Goal: Communication & Community: Answer question/provide support

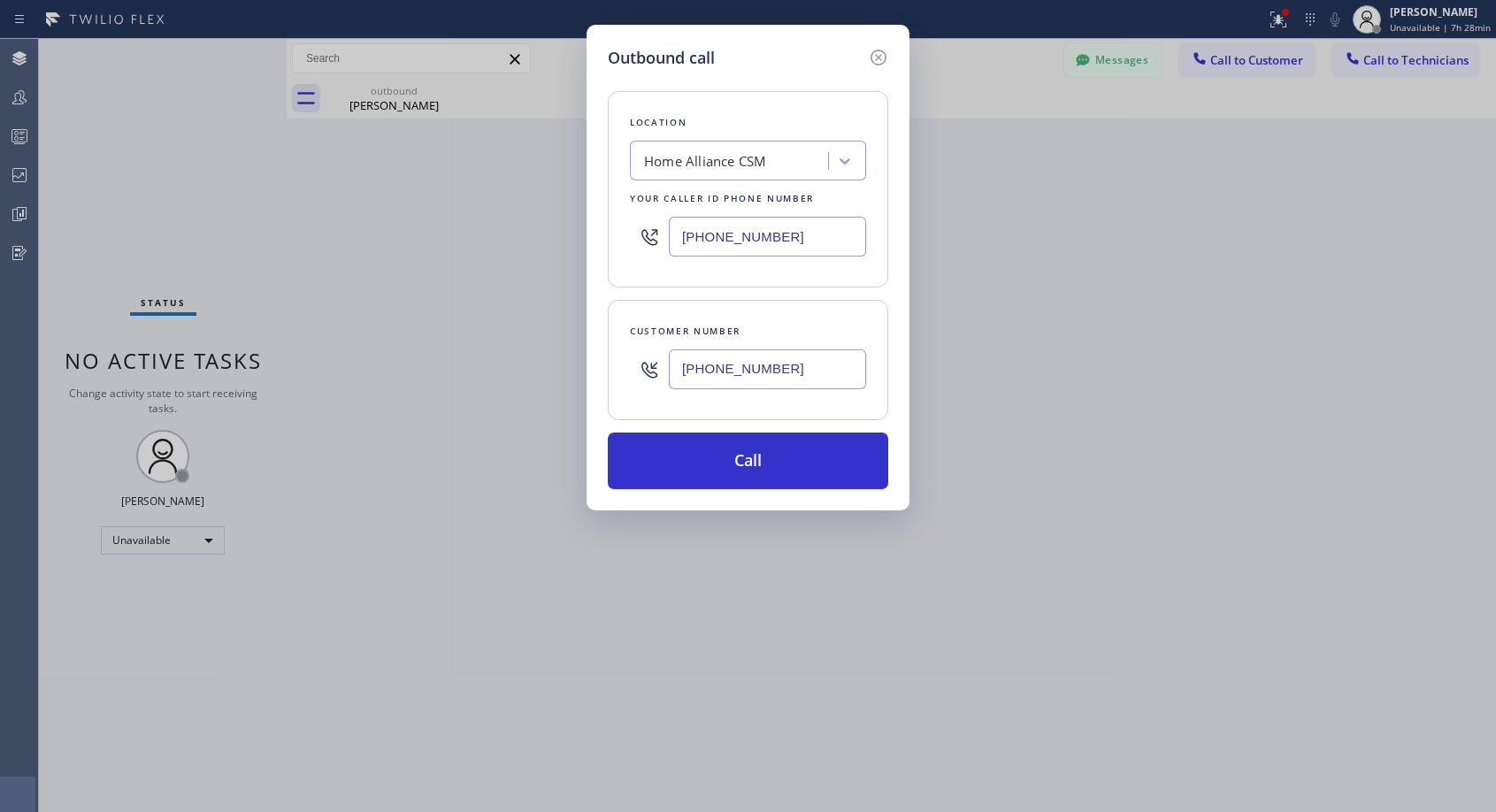
click at [787, 366] on input "[PHONE_NUMBER]" at bounding box center [767, 369] width 198 height 40
paste input "text"
type input "[PHONE_NUMBER]"
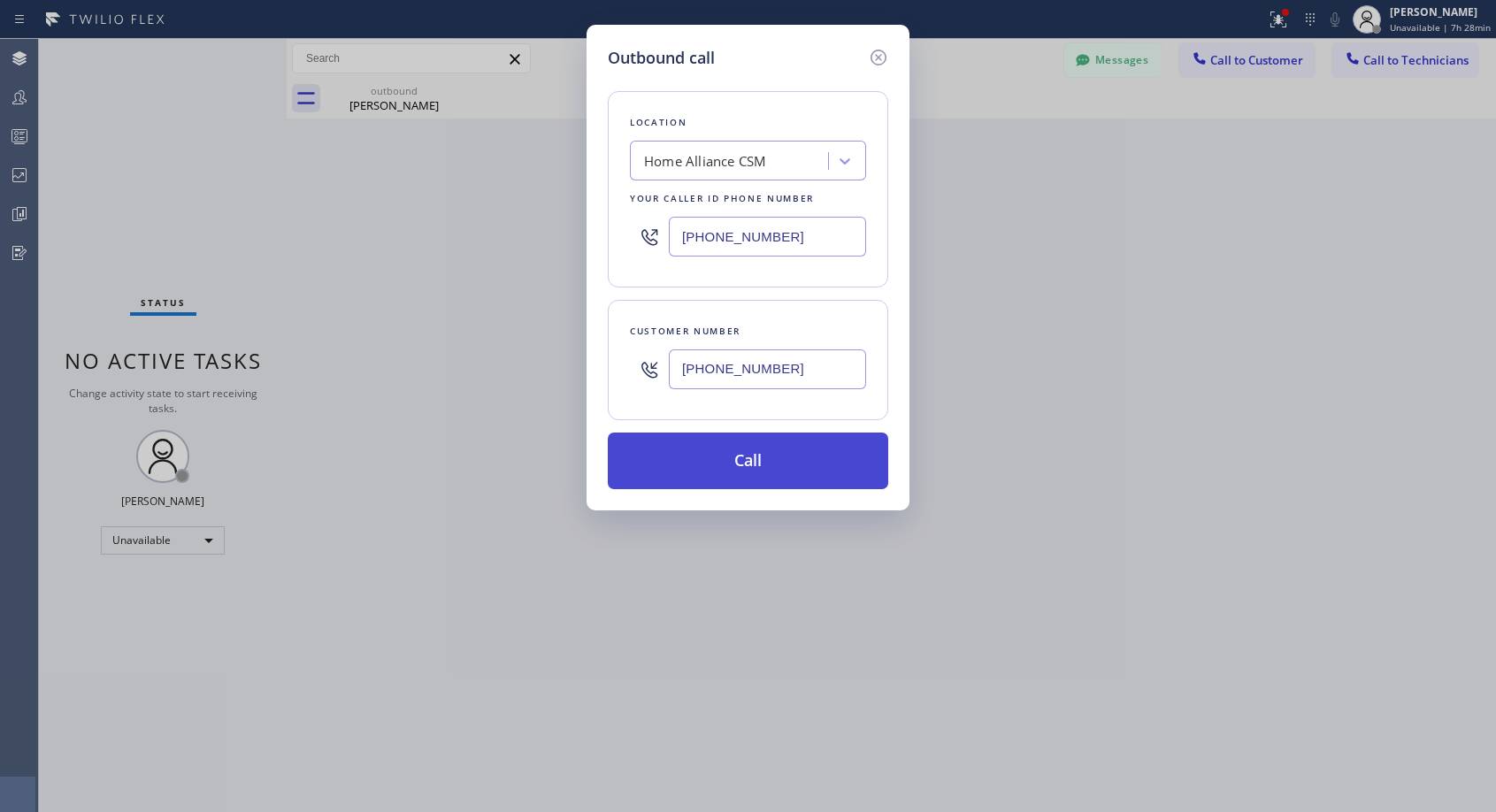
click at [763, 469] on button "Call" at bounding box center [748, 461] width 280 height 57
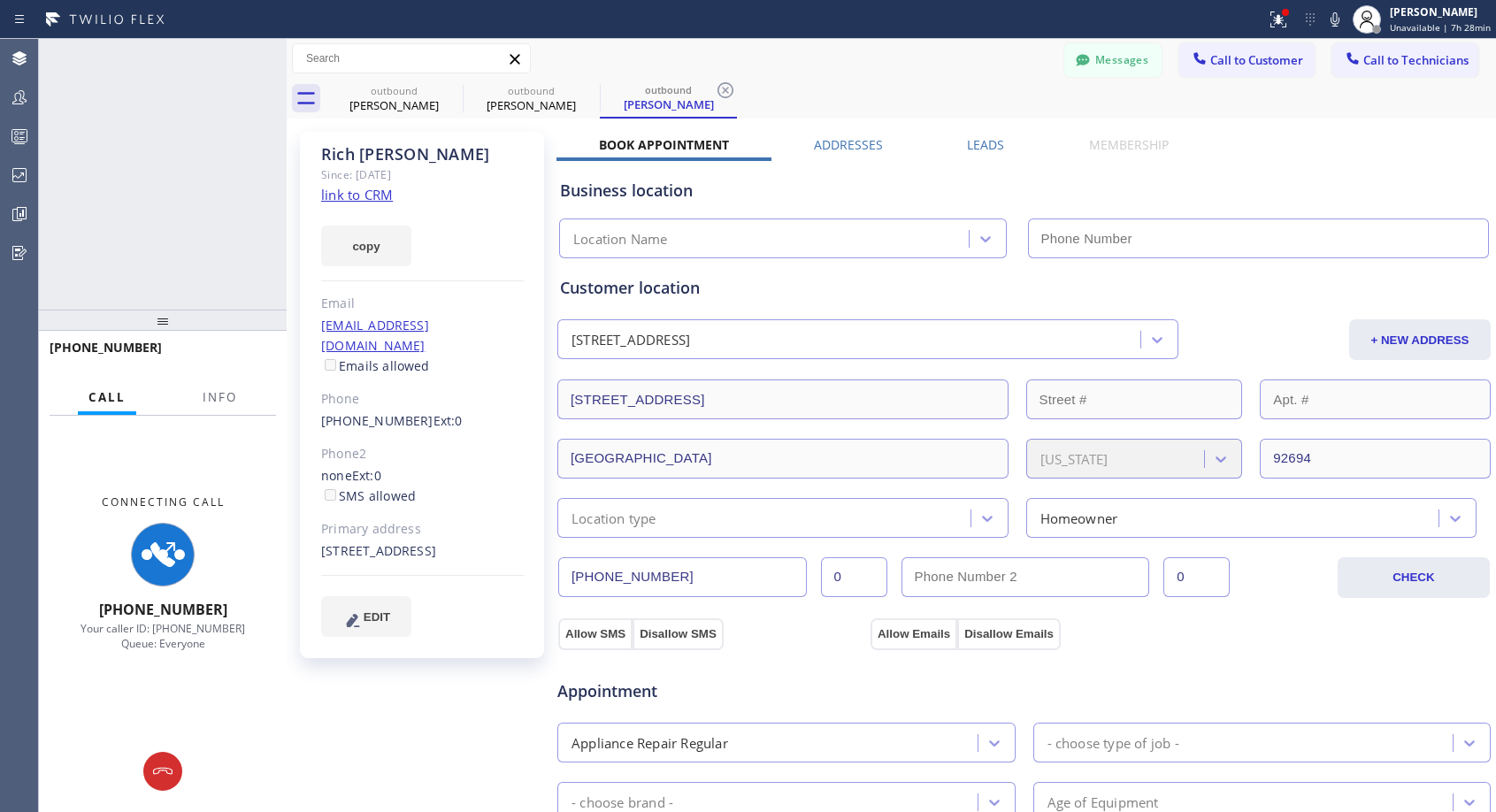
type input "[PHONE_NUMBER]"
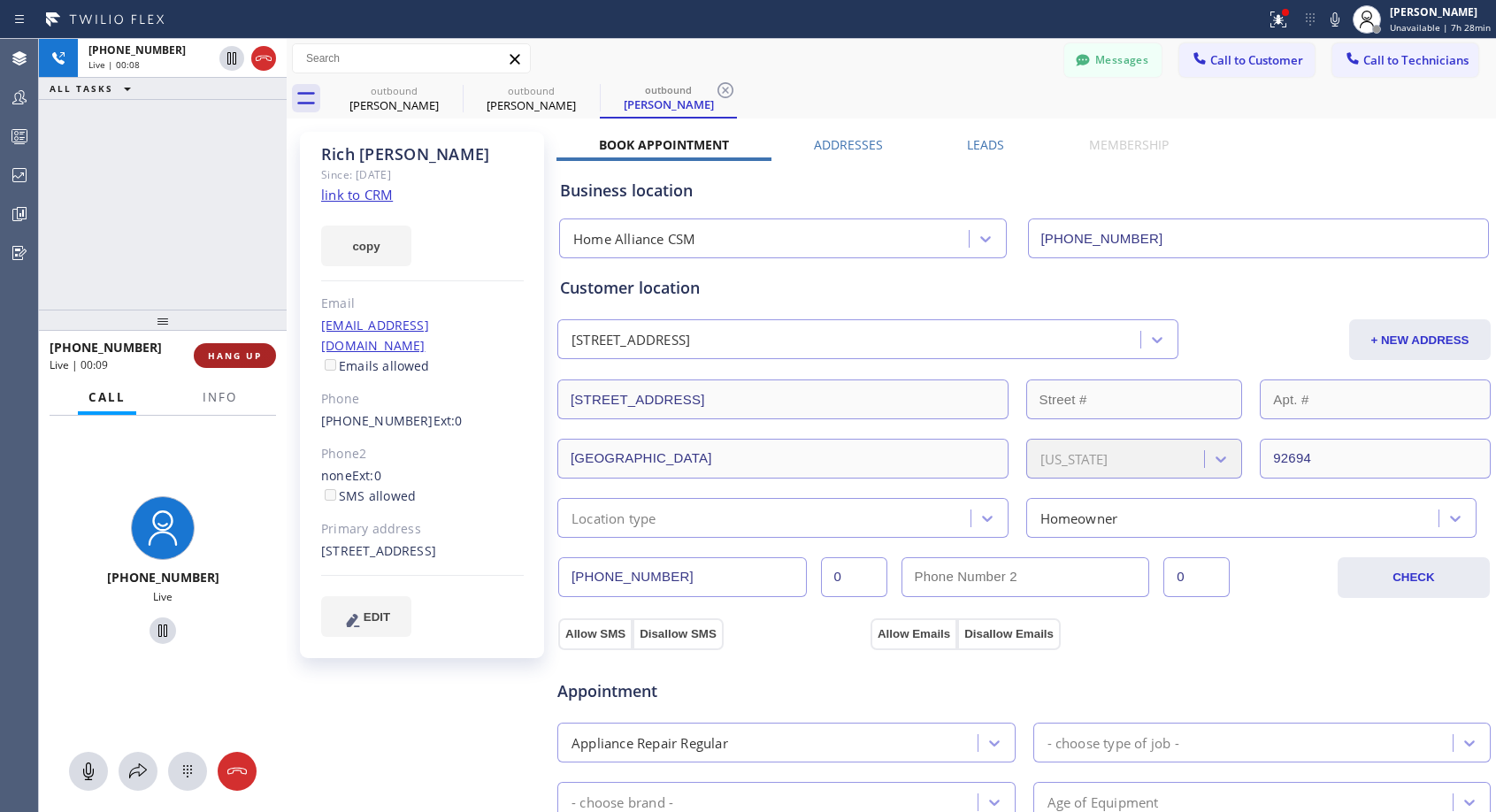
click at [218, 355] on span "HANG UP" at bounding box center [235, 355] width 54 height 12
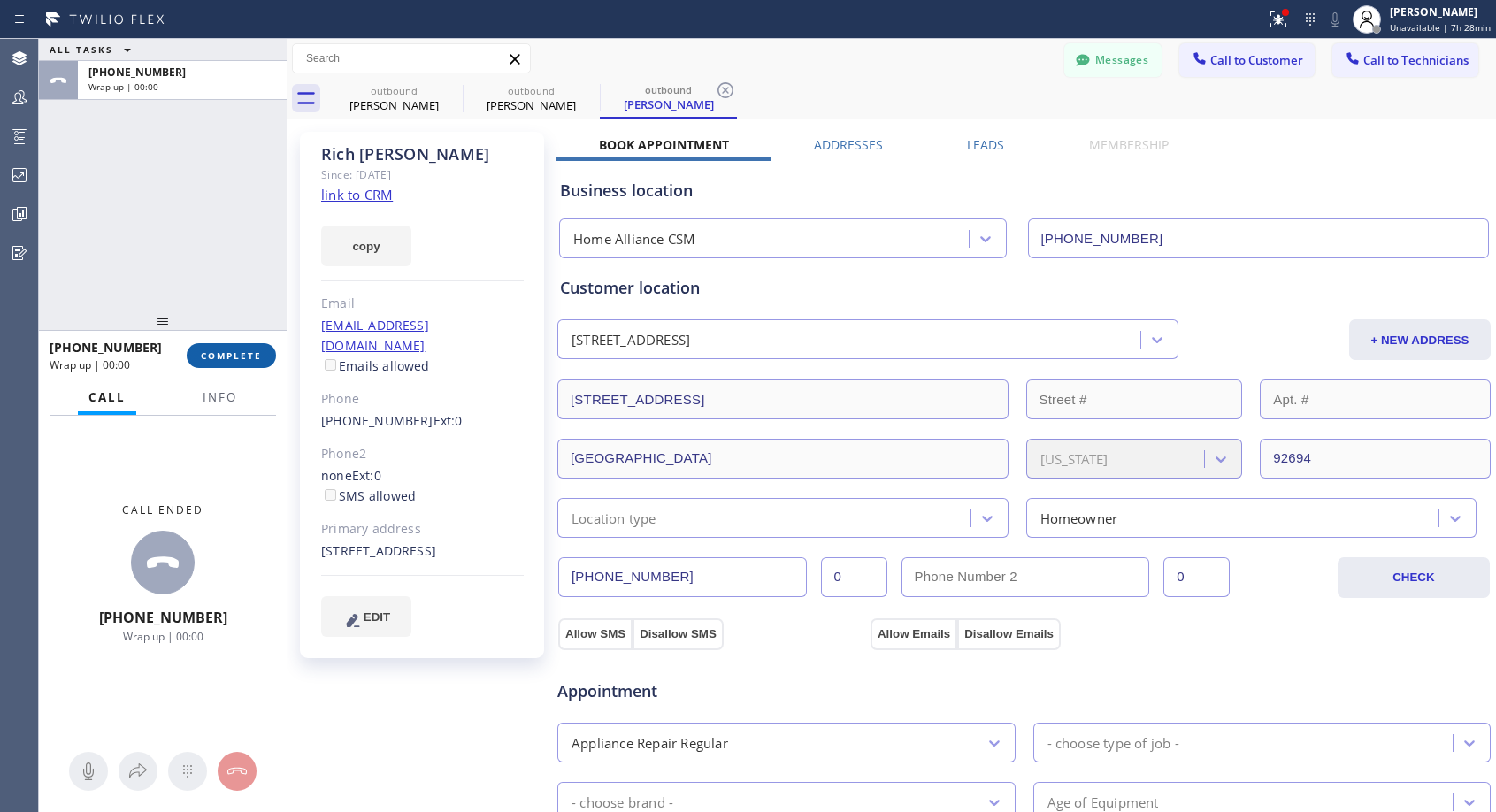
click at [218, 355] on span "COMPLETE" at bounding box center [231, 355] width 61 height 12
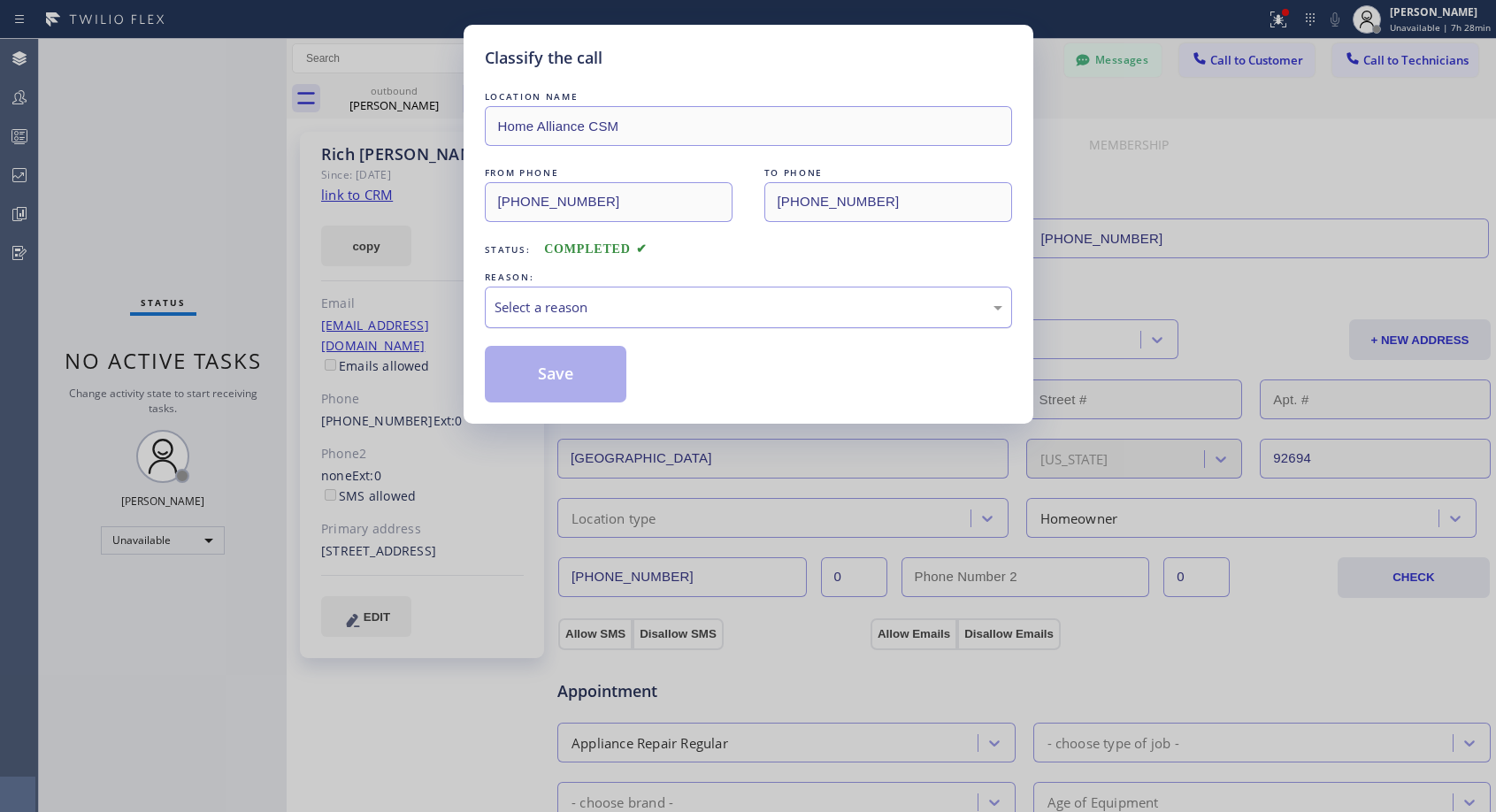
click at [614, 314] on div "Select a reason" at bounding box center [748, 307] width 508 height 20
click at [551, 377] on button "Save" at bounding box center [556, 374] width 143 height 57
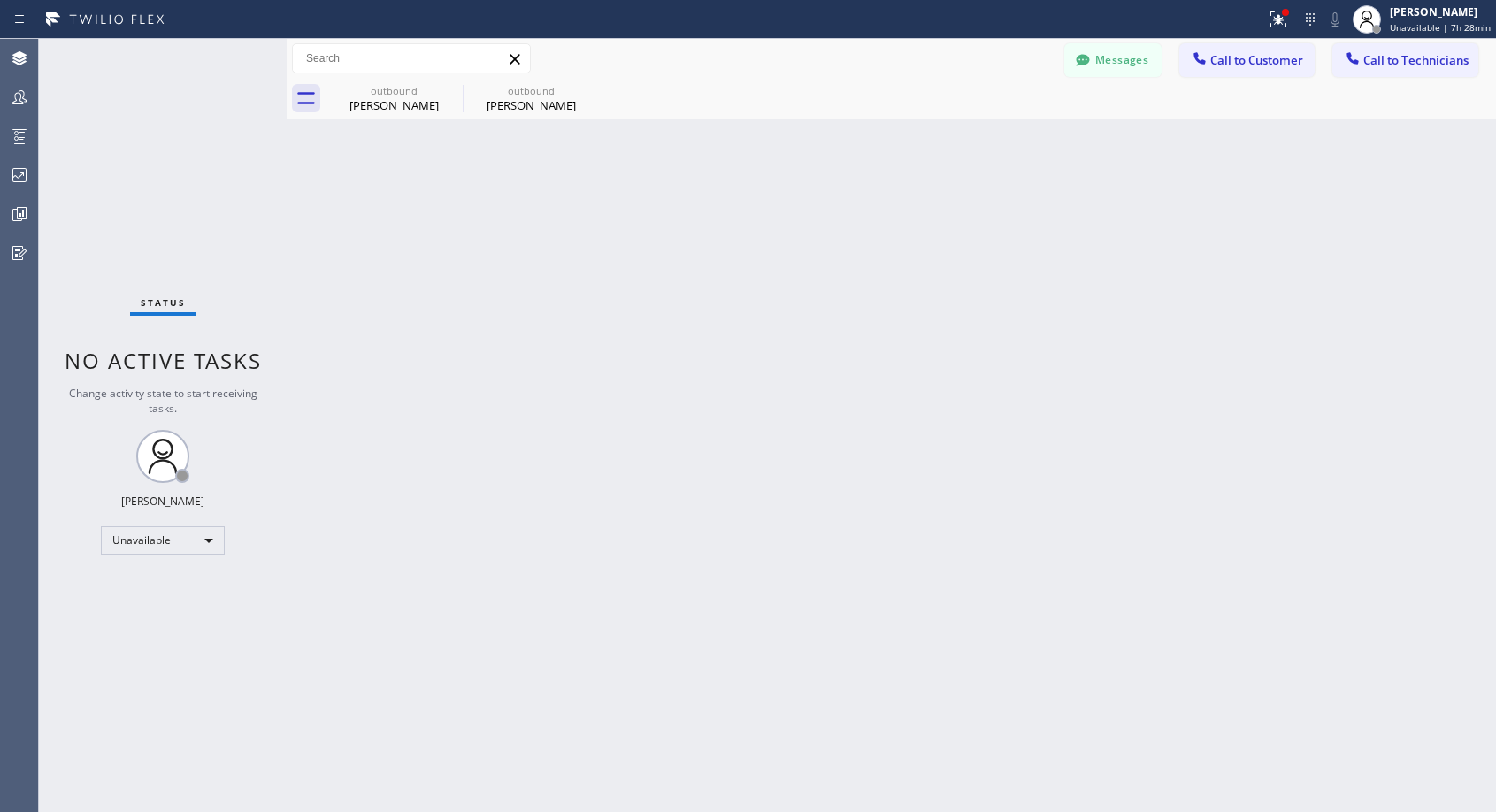
click at [522, 95] on div "outbound" at bounding box center [532, 90] width 134 height 13
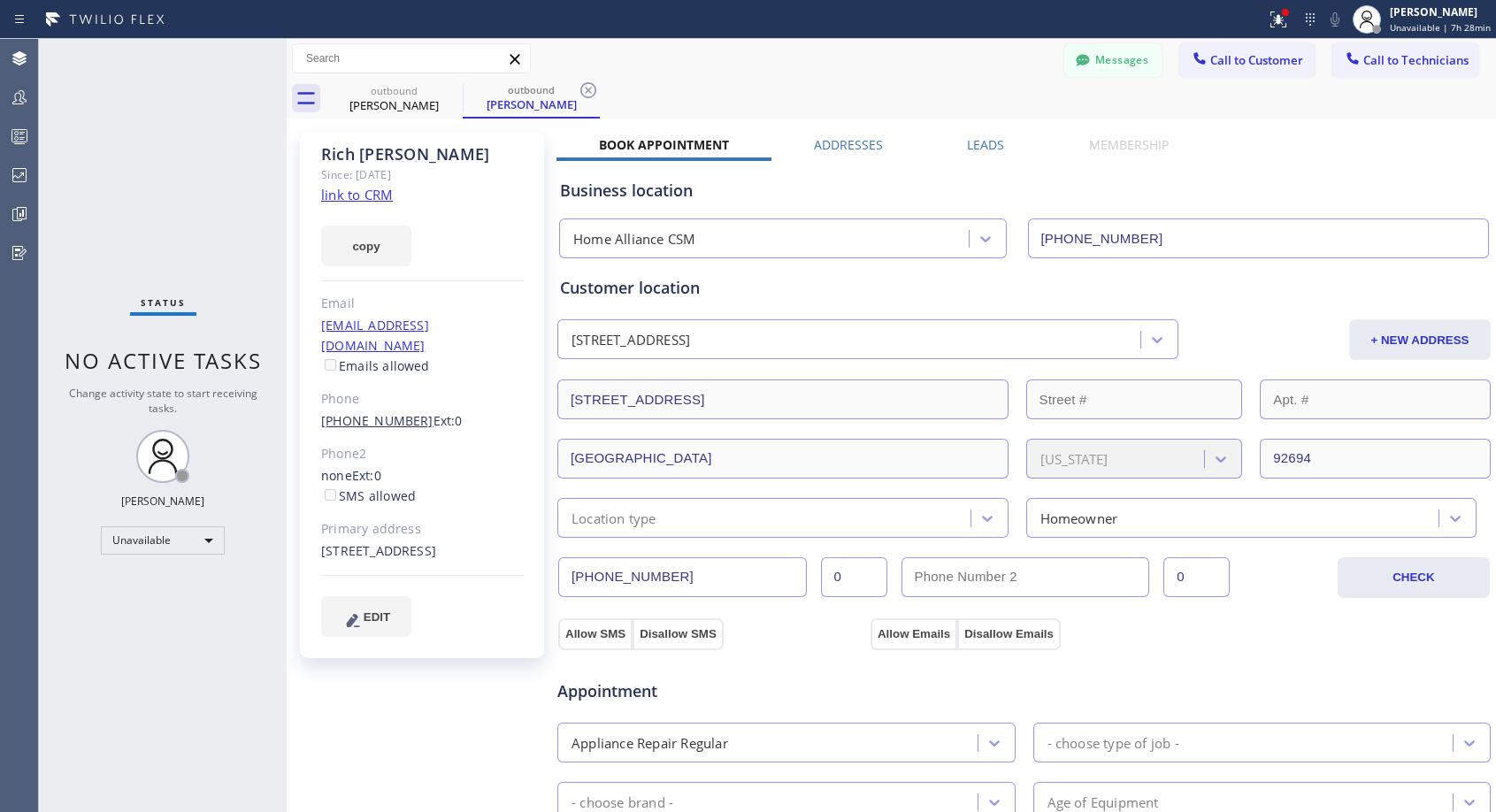
click at [390, 412] on link "[PHONE_NUMBER]" at bounding box center [377, 420] width 113 height 17
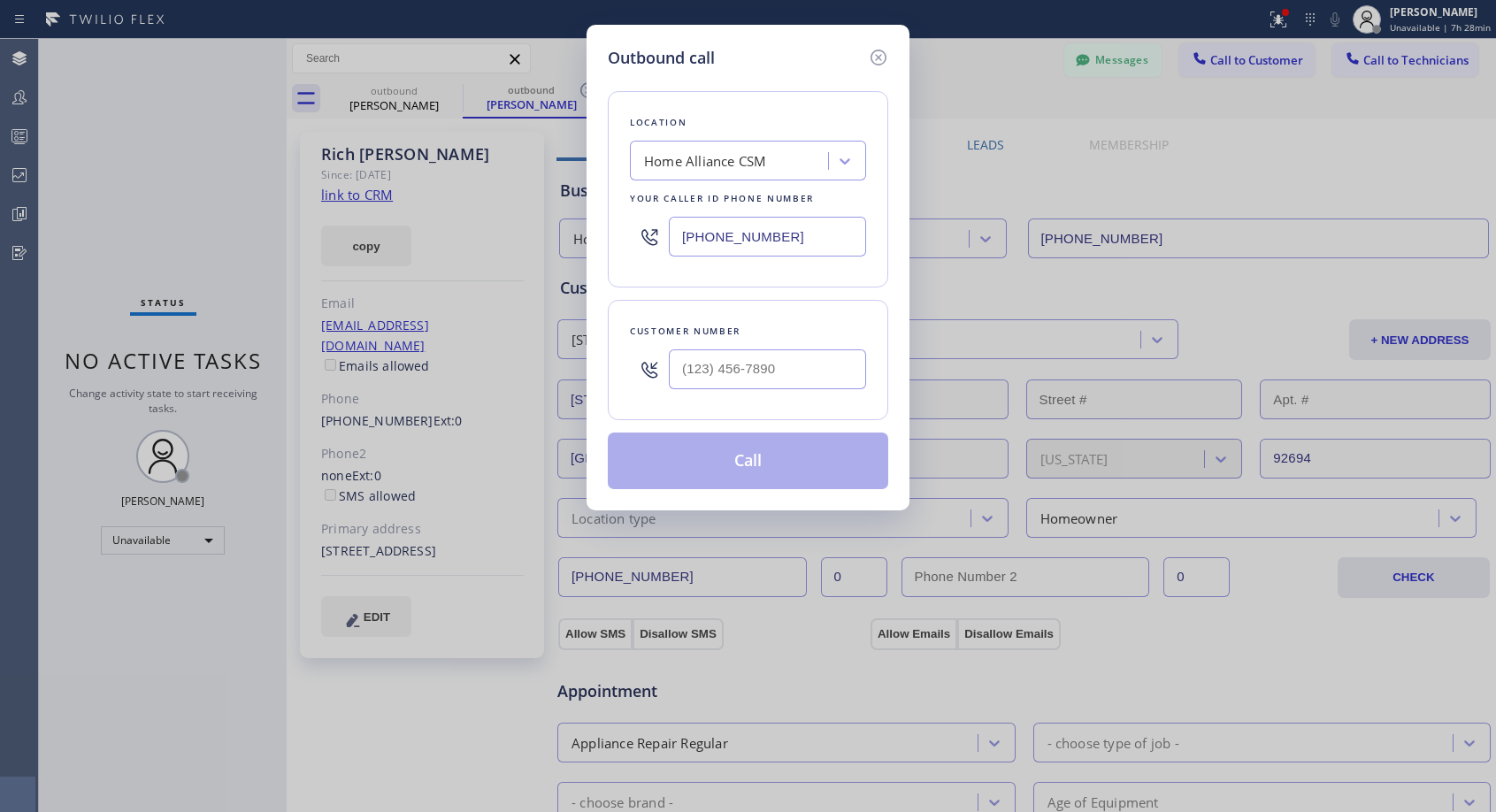
type input "[PHONE_NUMBER]"
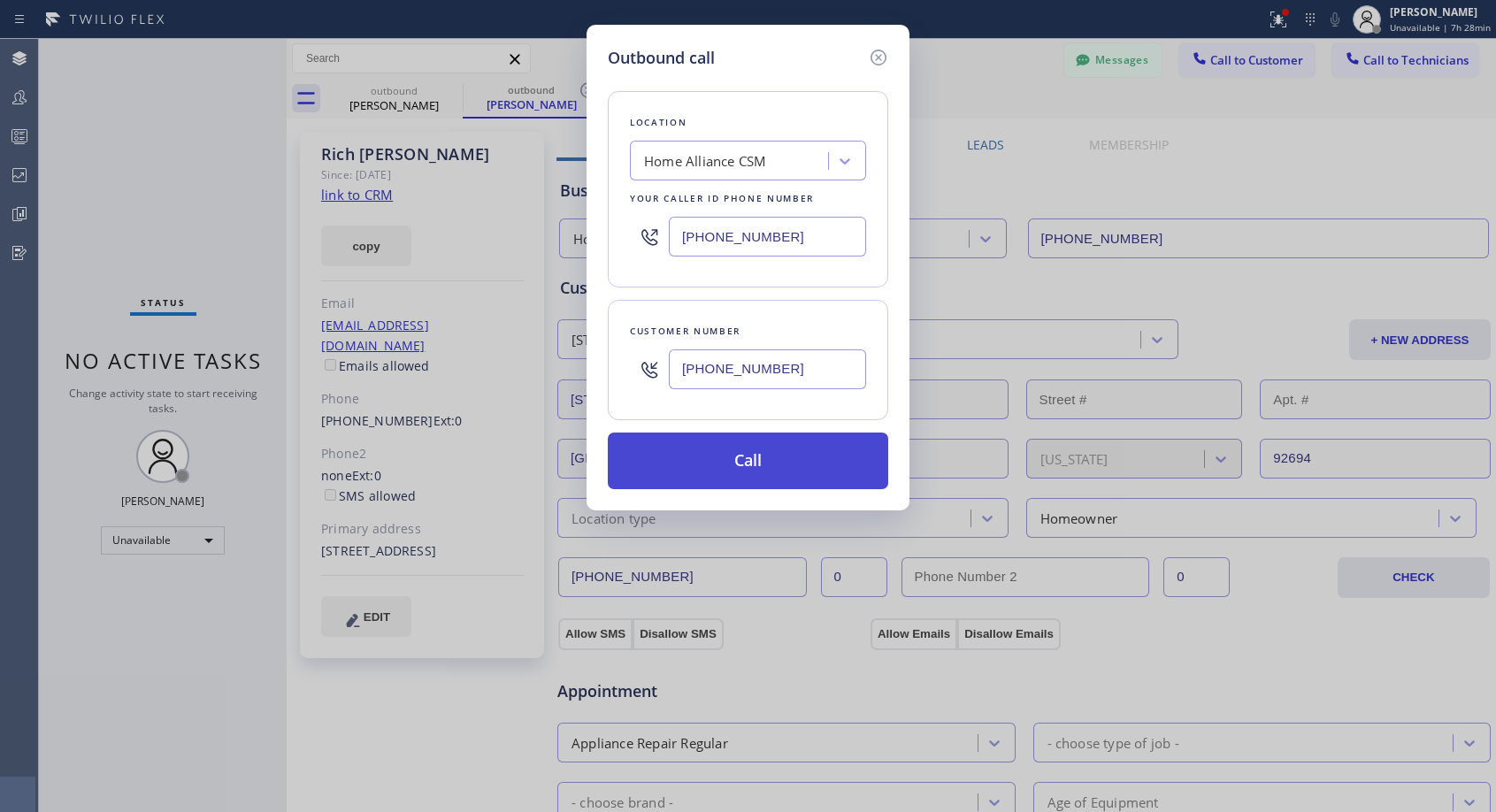
click at [686, 462] on button "Call" at bounding box center [748, 461] width 280 height 57
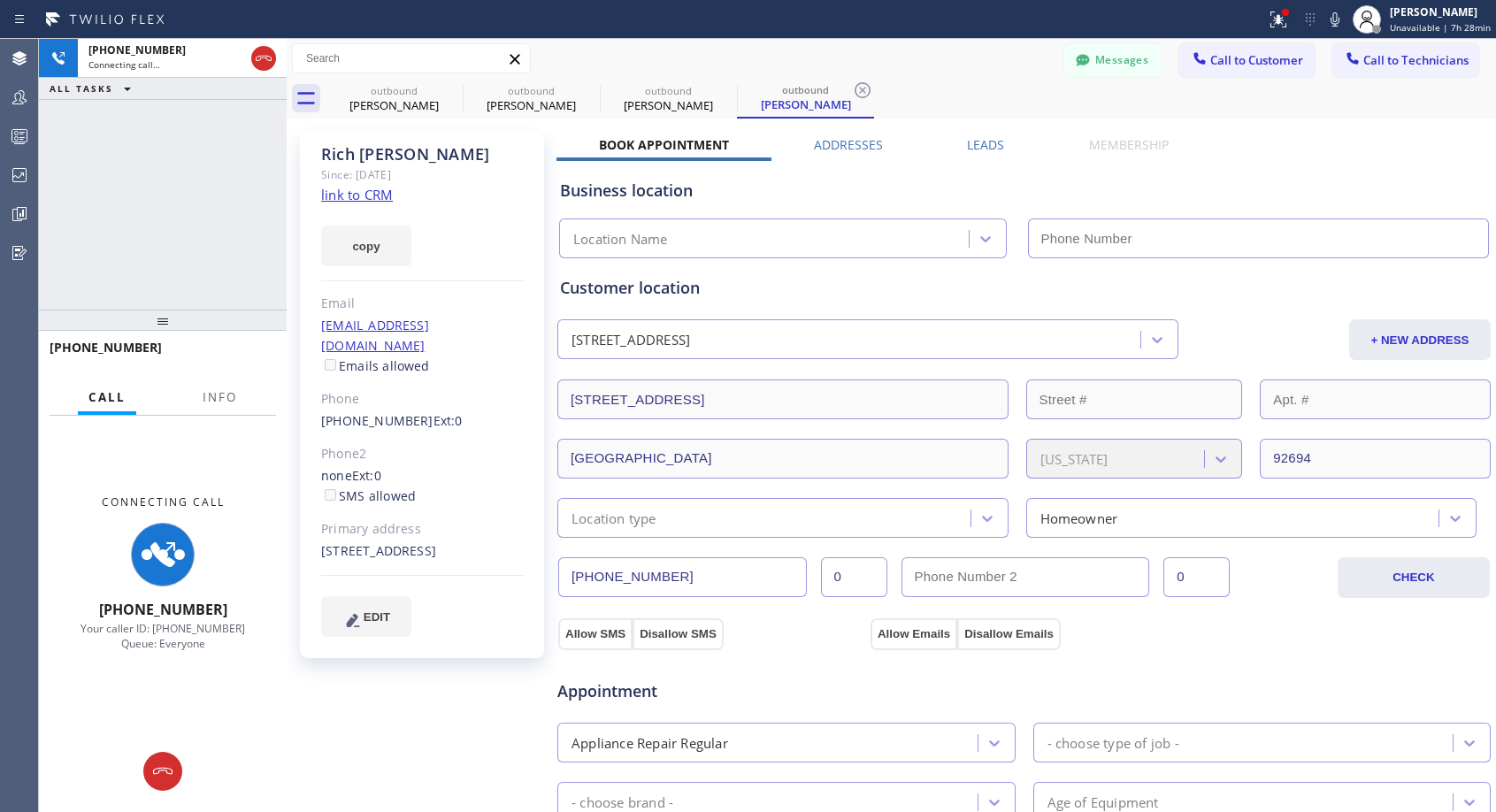
type input "[PHONE_NUMBER]"
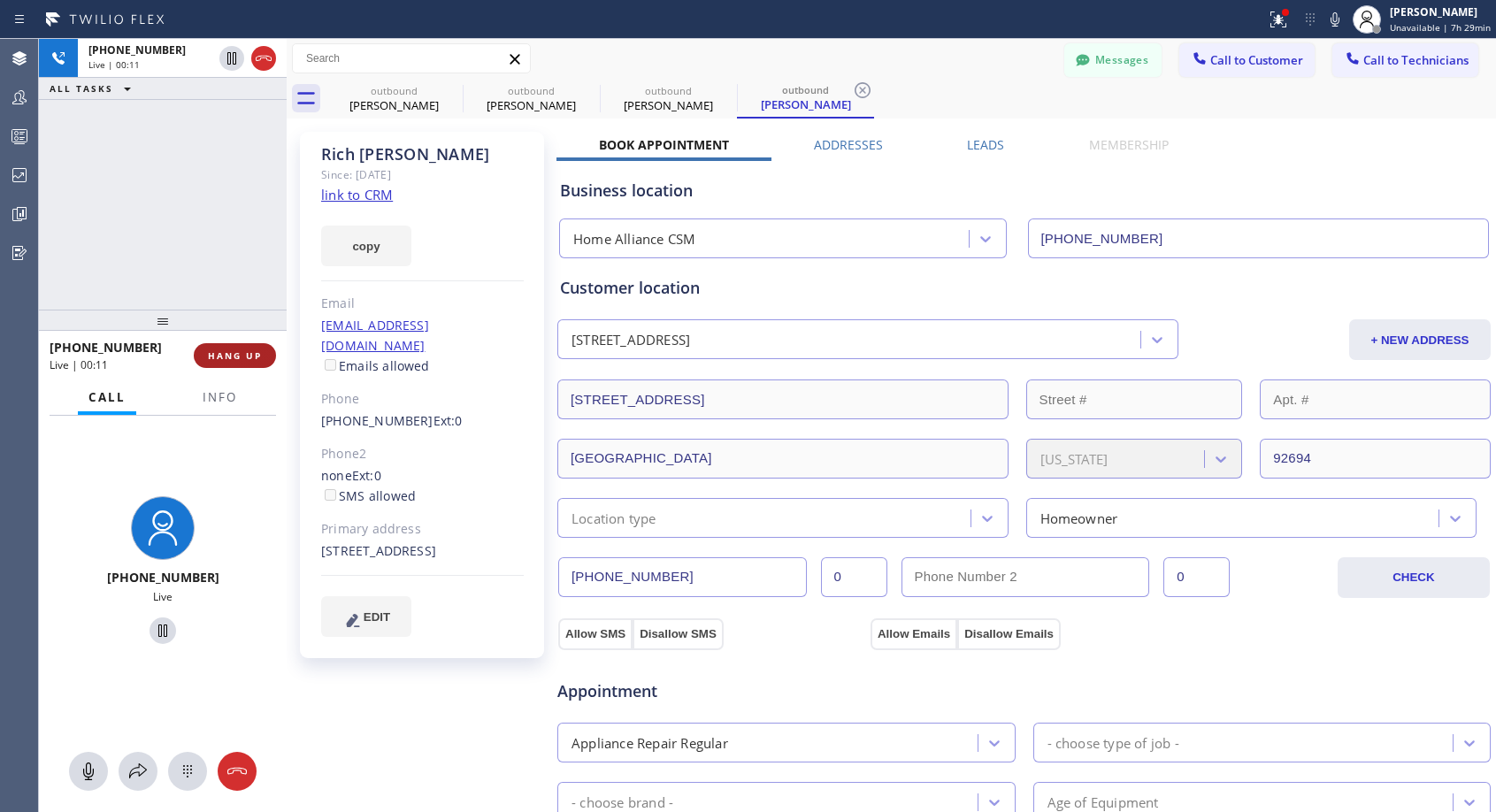
click at [247, 360] on span "HANG UP" at bounding box center [235, 355] width 54 height 12
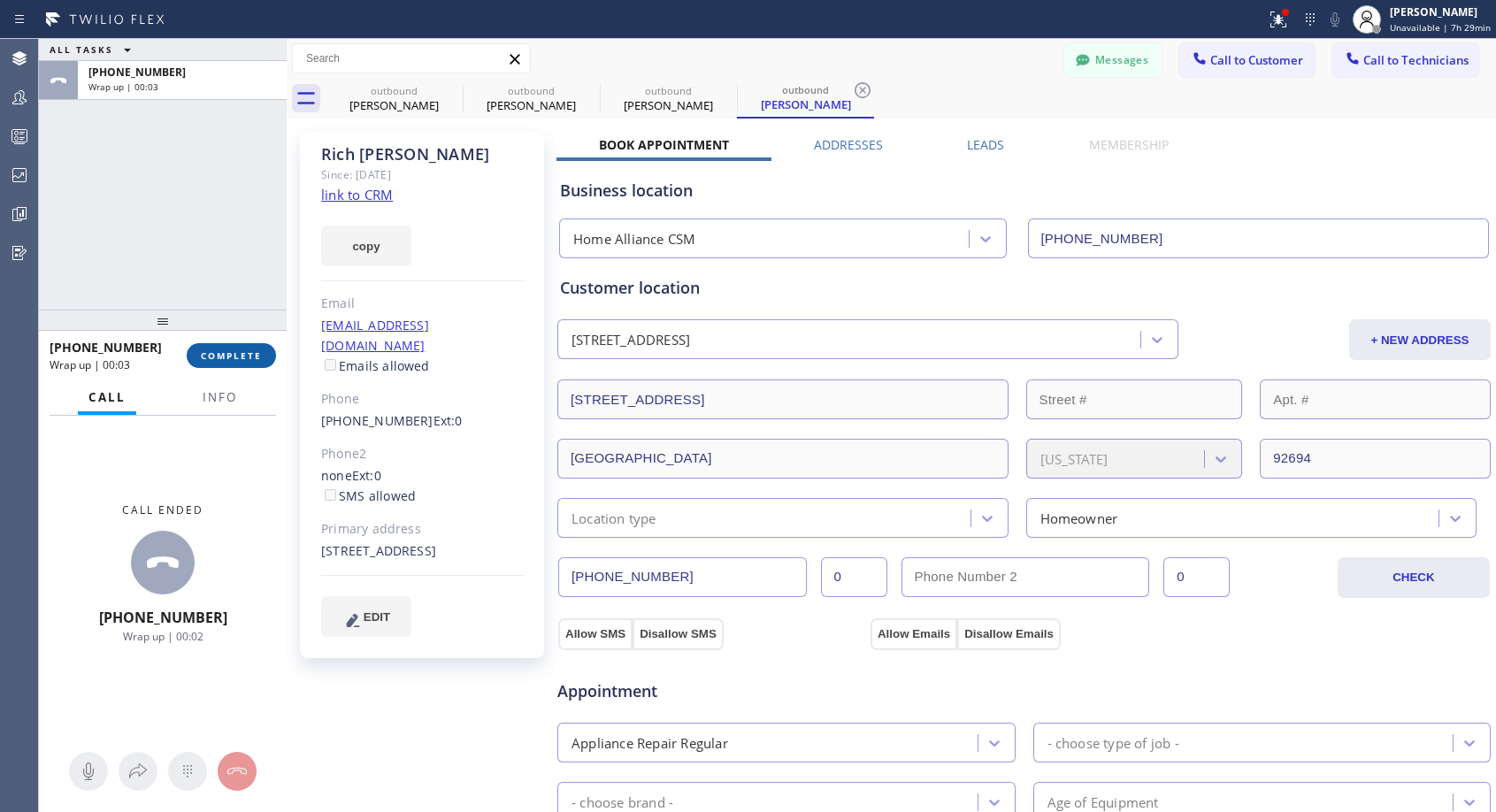
click at [247, 351] on span "COMPLETE" at bounding box center [231, 355] width 61 height 12
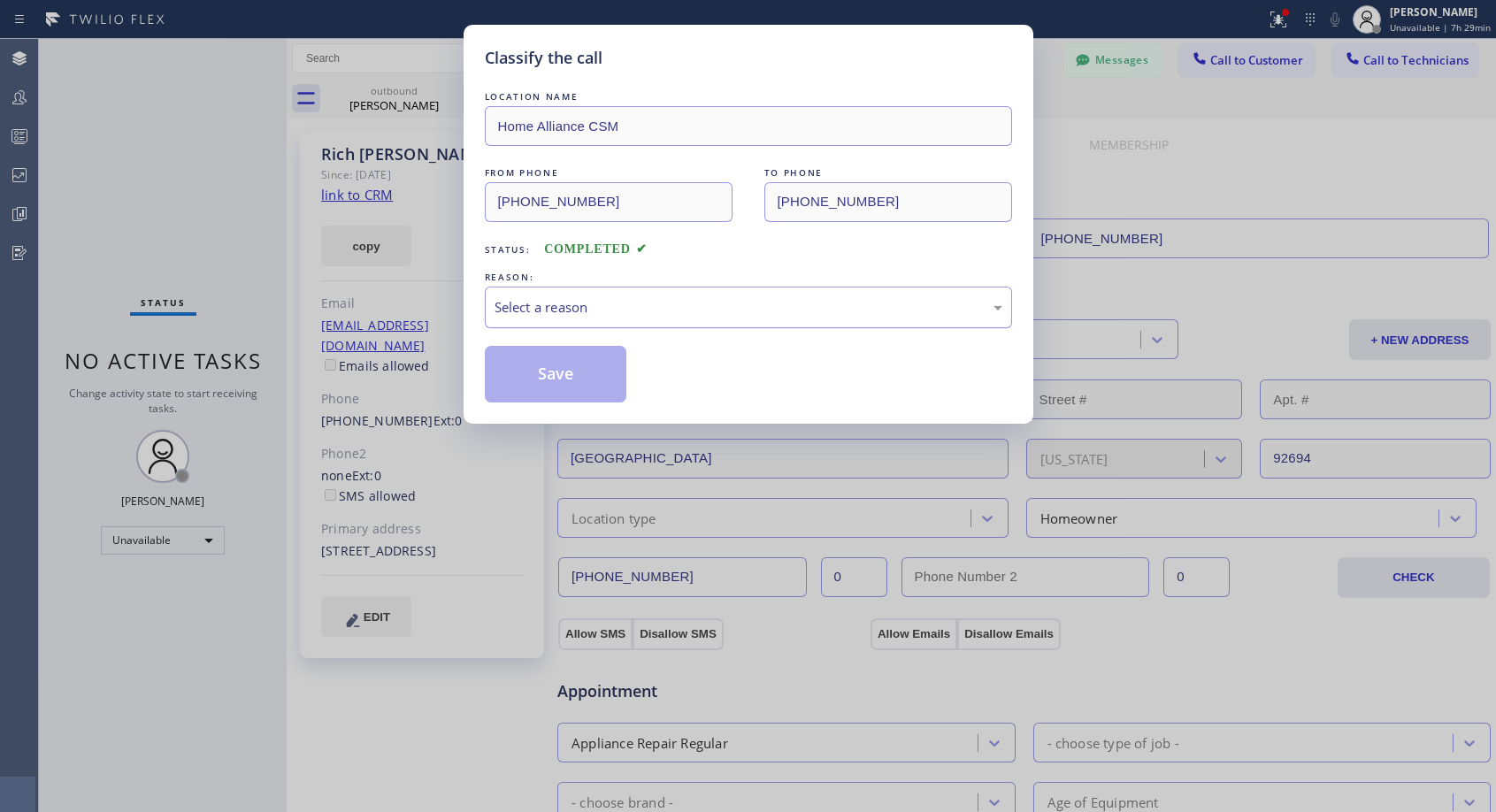
click at [684, 310] on div "Select a reason" at bounding box center [748, 307] width 508 height 20
click at [597, 370] on button "Save" at bounding box center [556, 374] width 143 height 57
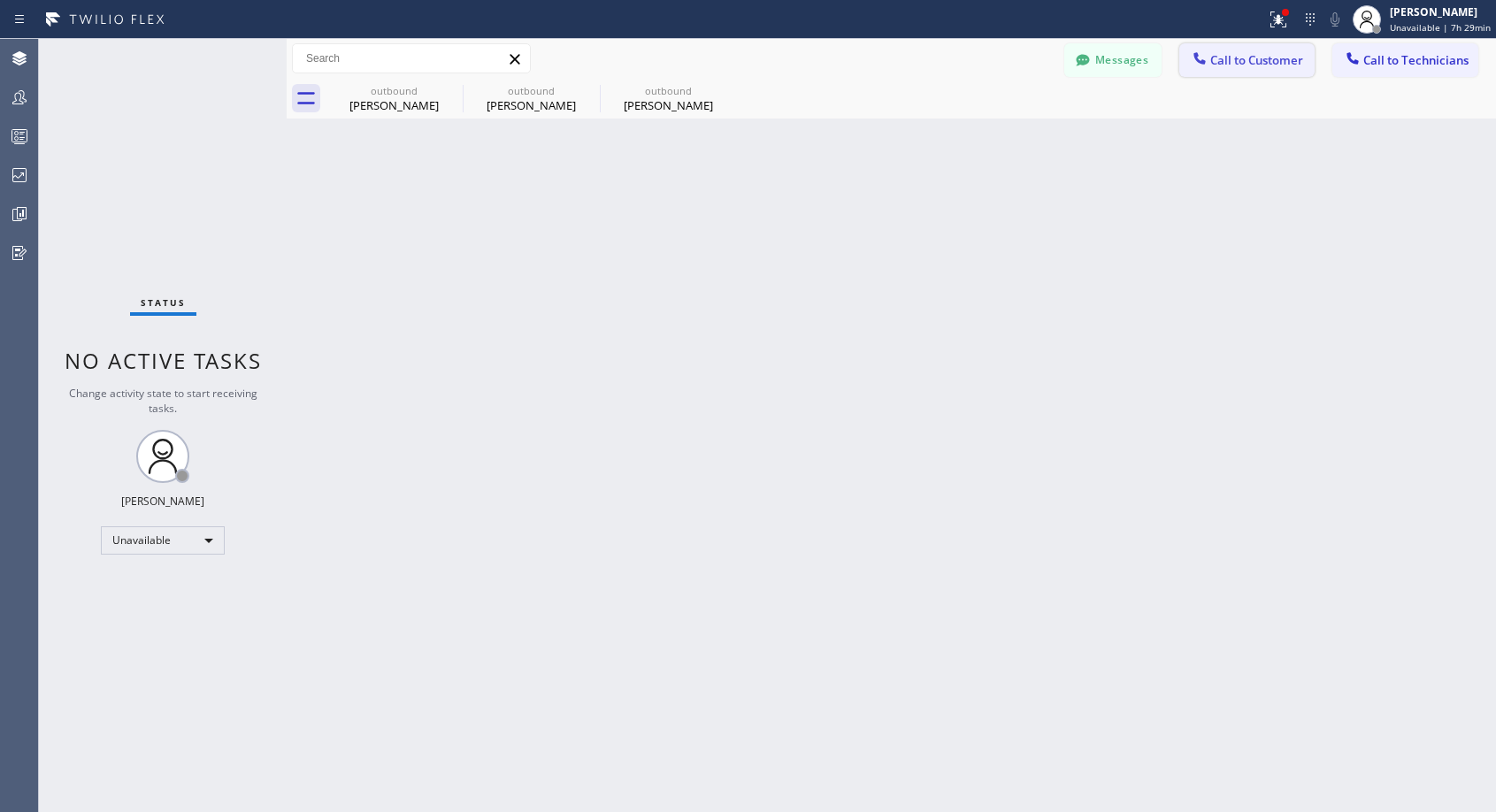
click at [1245, 60] on span "Call to Customer" at bounding box center [1256, 60] width 93 height 16
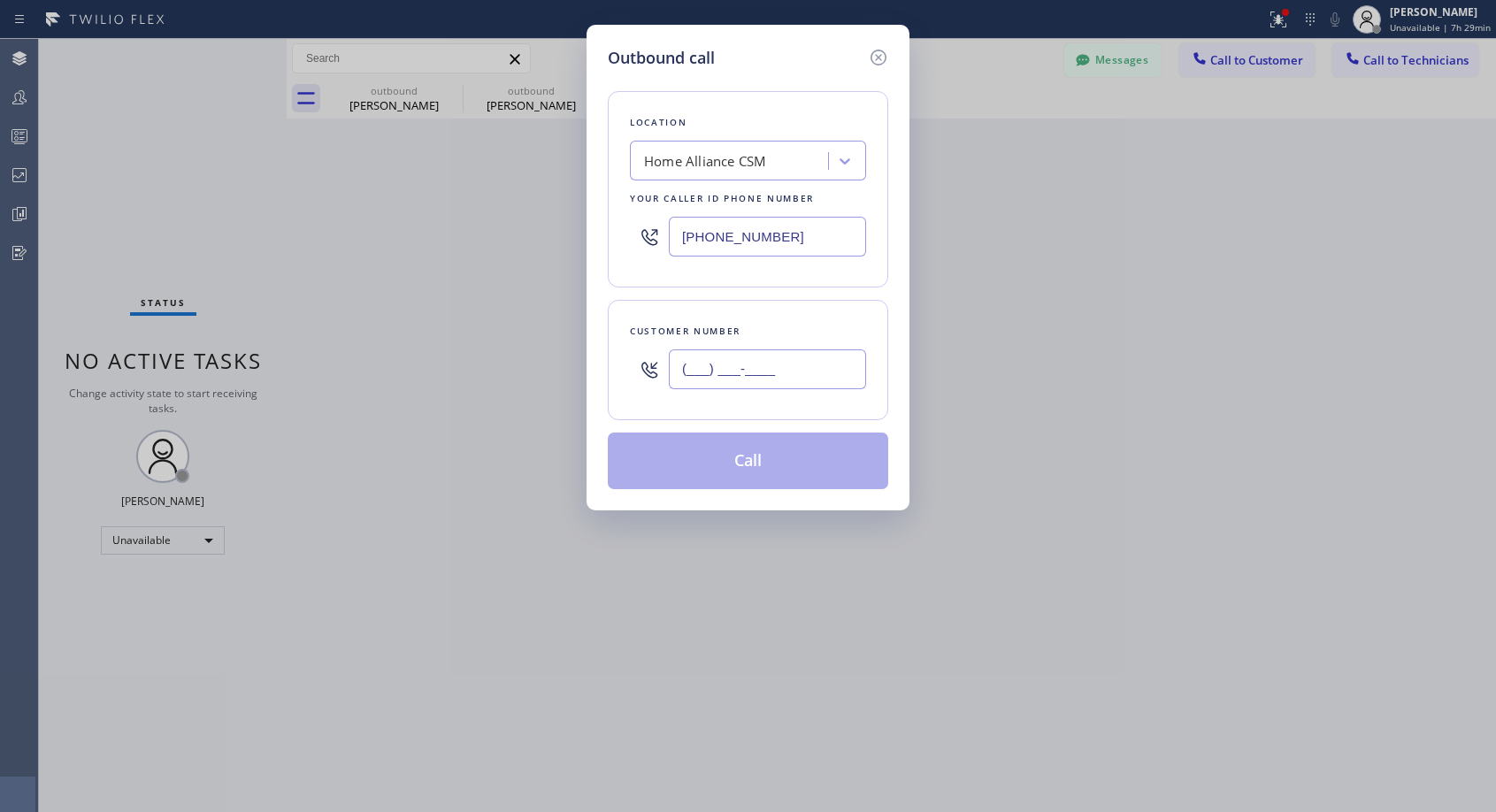
click at [703, 378] on input "(___) ___-____" at bounding box center [767, 369] width 198 height 40
paste input "949) 291-4465"
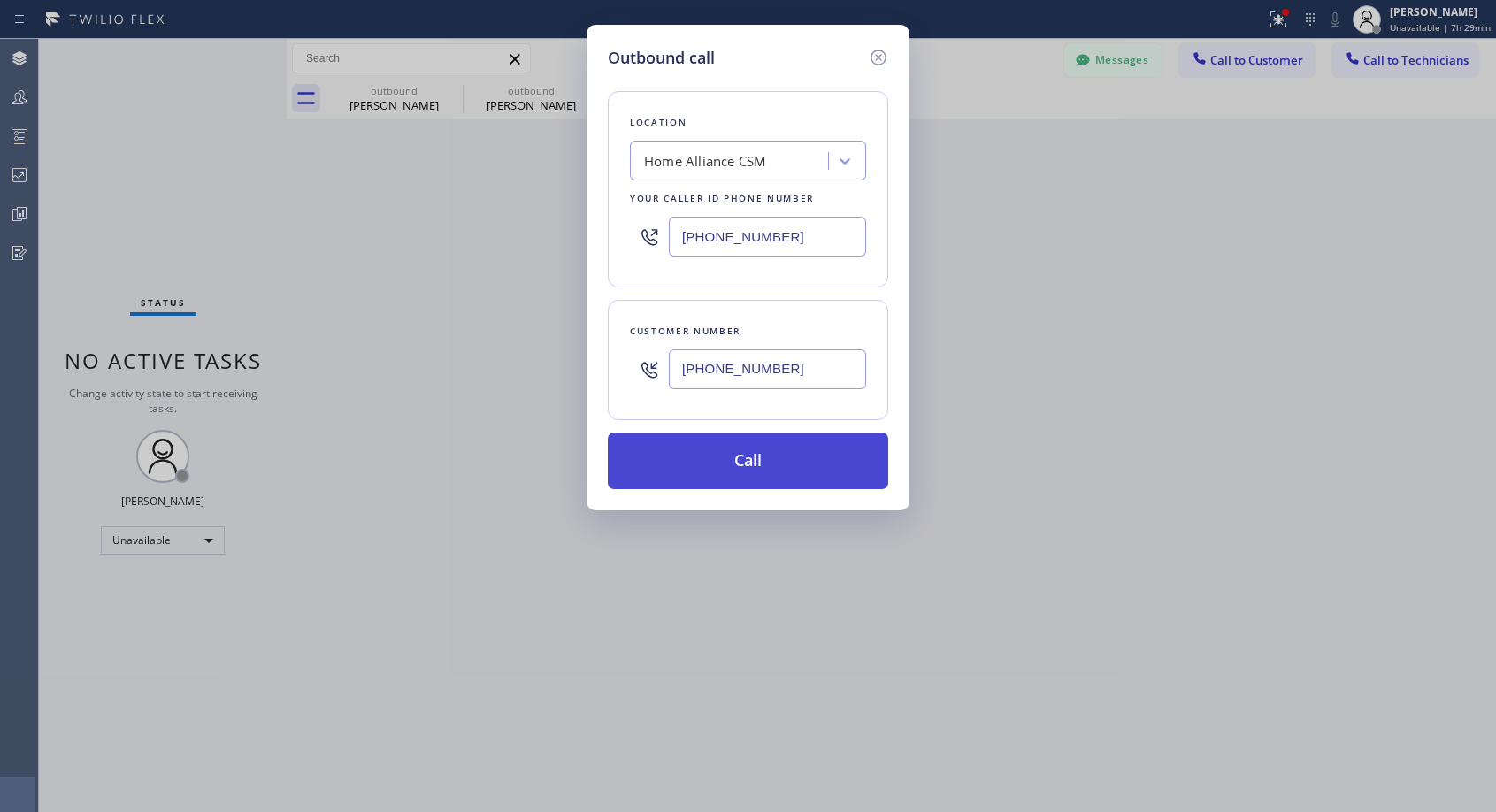
type input "[PHONE_NUMBER]"
click at [707, 469] on button "Call" at bounding box center [748, 461] width 280 height 57
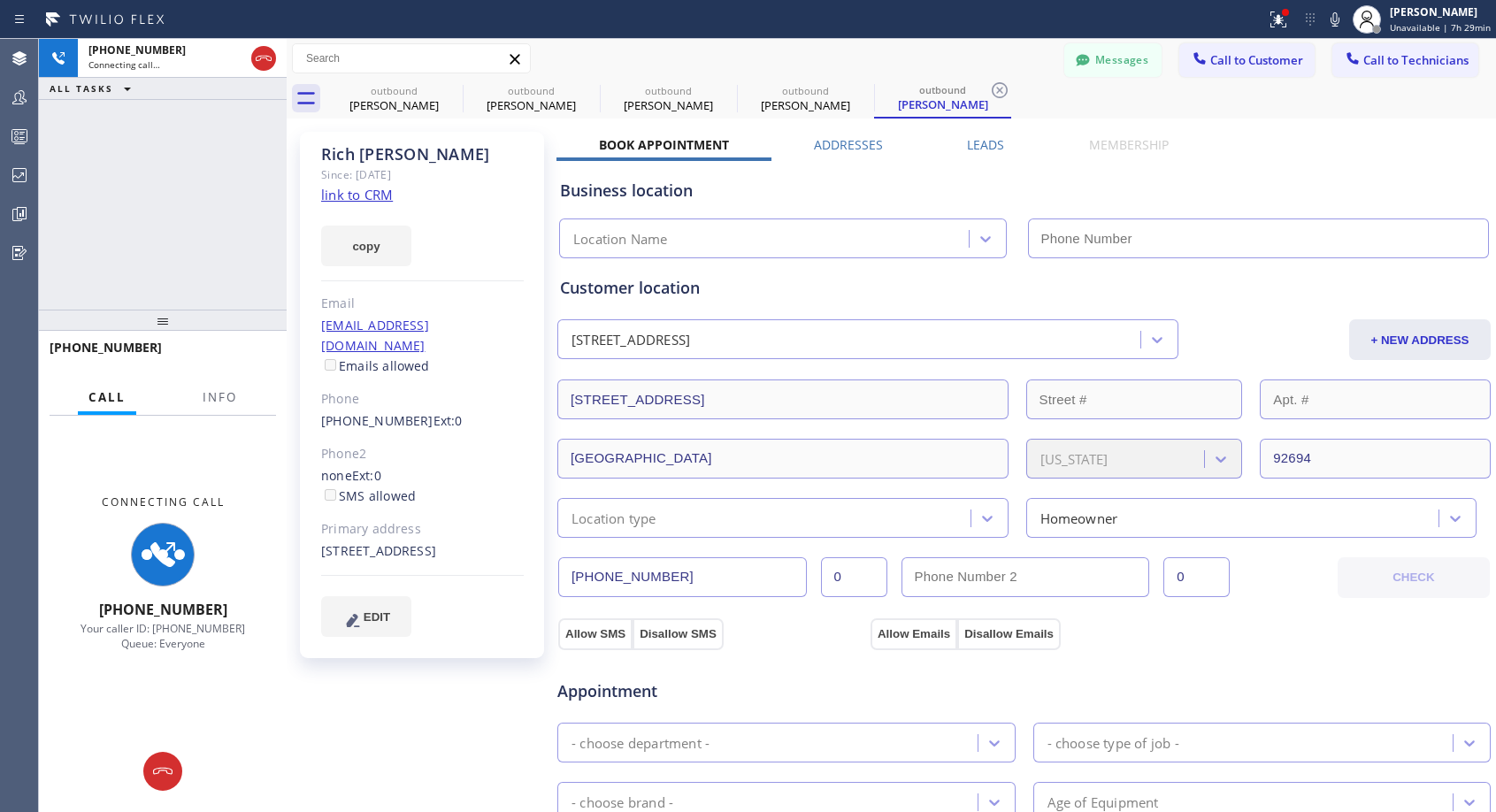
type input "[PHONE_NUMBER]"
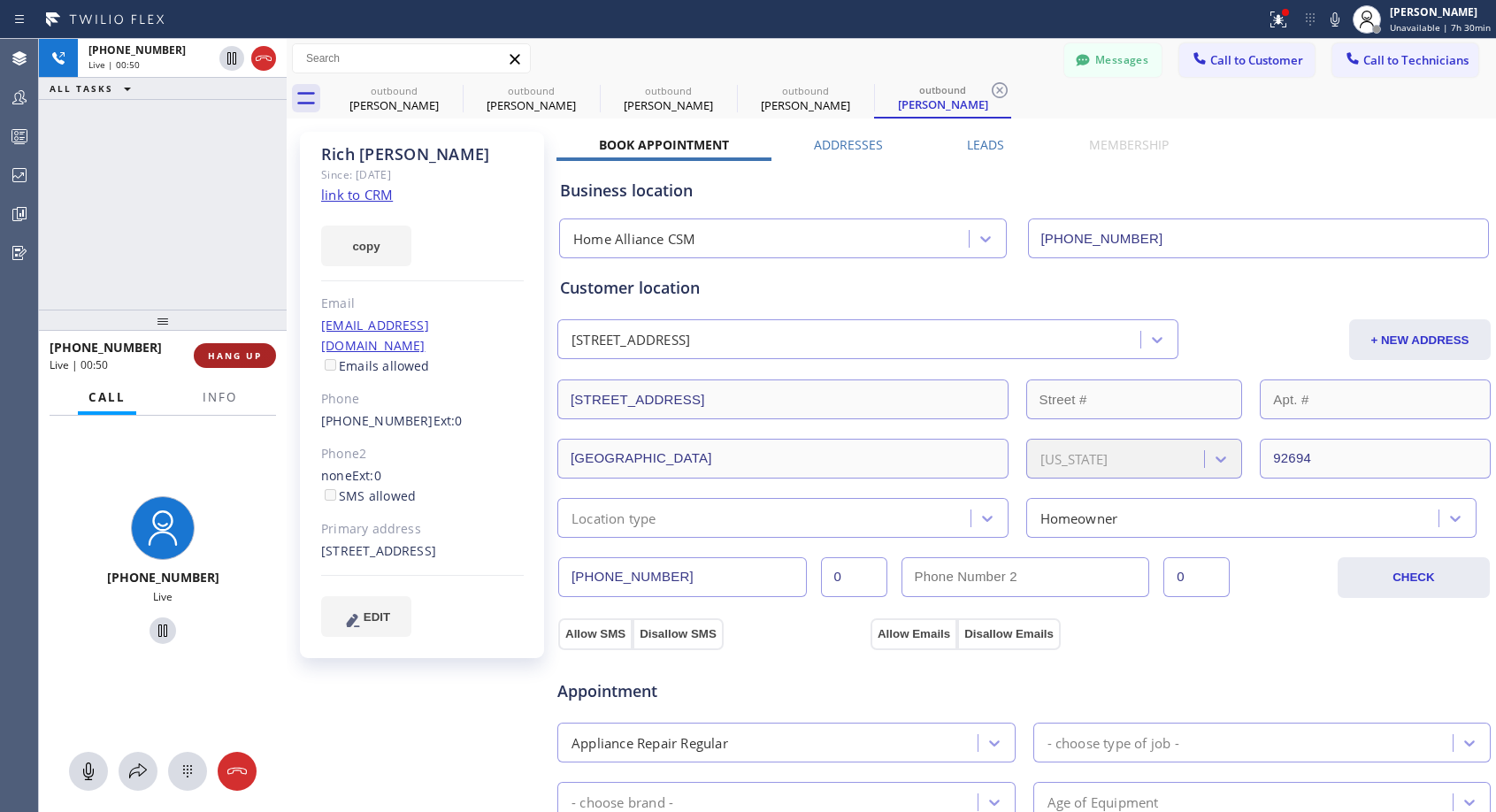
click at [264, 357] on button "HANG UP" at bounding box center [235, 355] width 82 height 25
click at [264, 355] on button "HANG UP" at bounding box center [235, 355] width 82 height 25
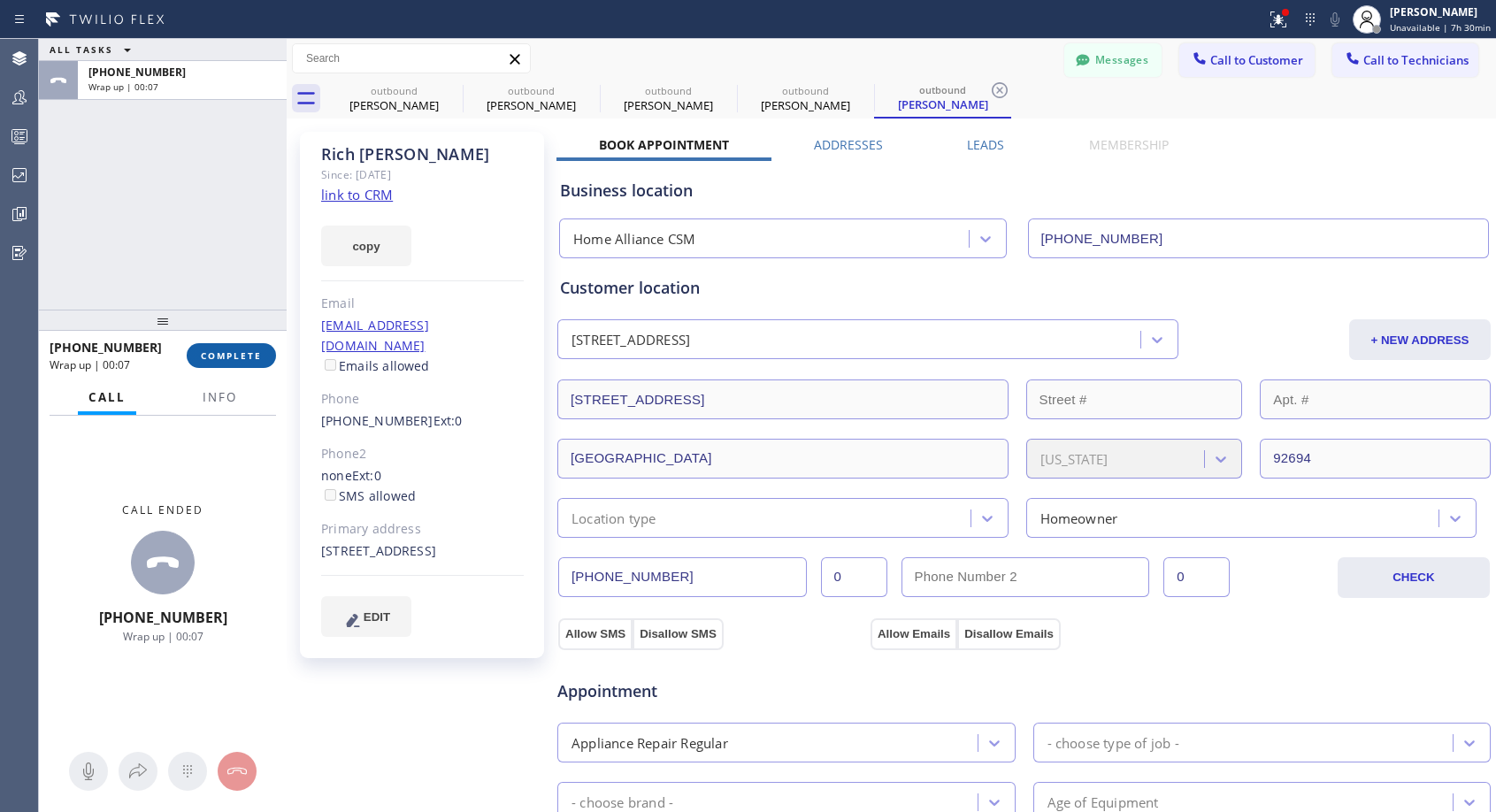
click at [240, 352] on span "COMPLETE" at bounding box center [231, 355] width 61 height 12
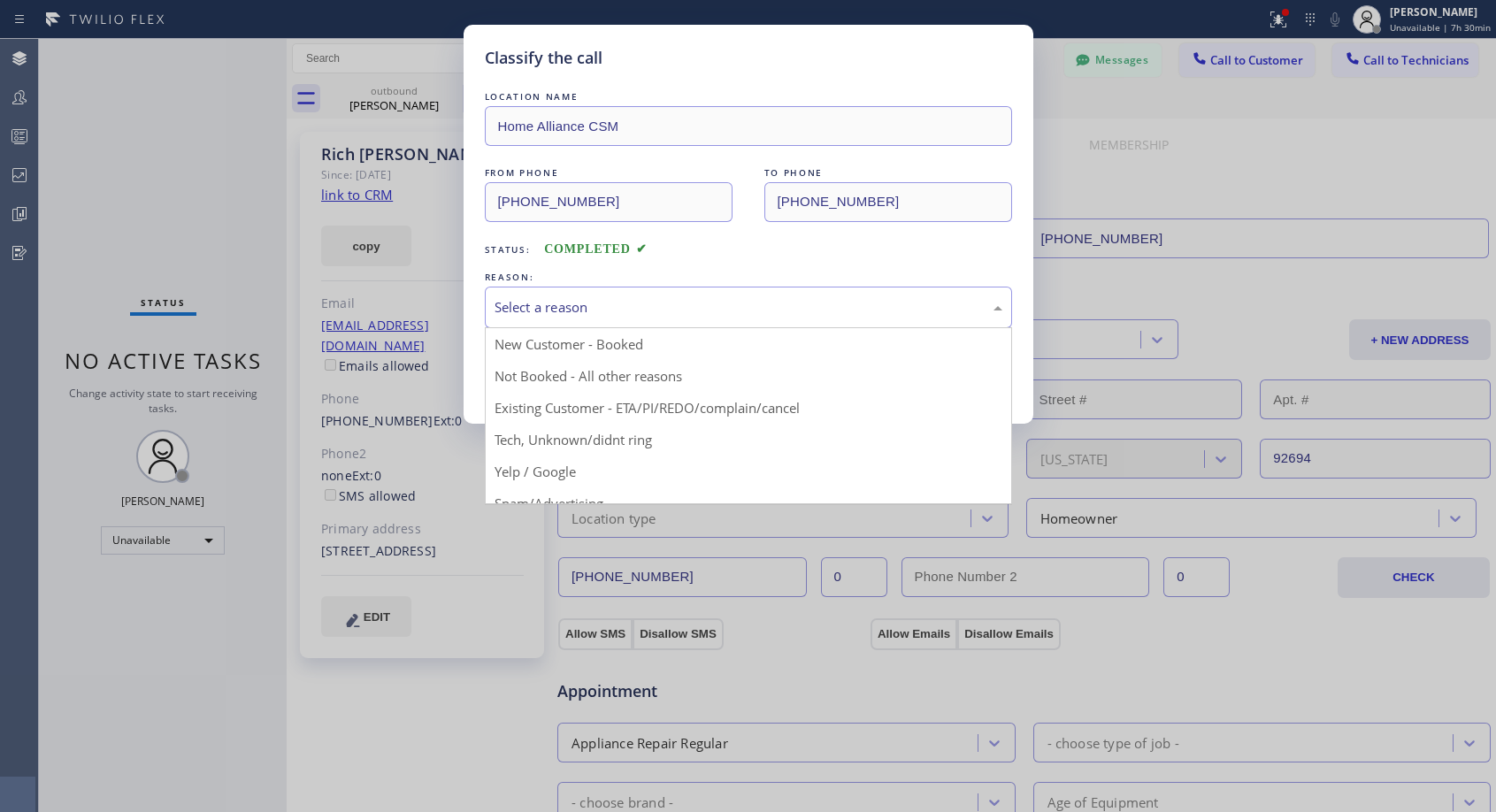
click at [540, 301] on div "Select a reason" at bounding box center [748, 307] width 508 height 20
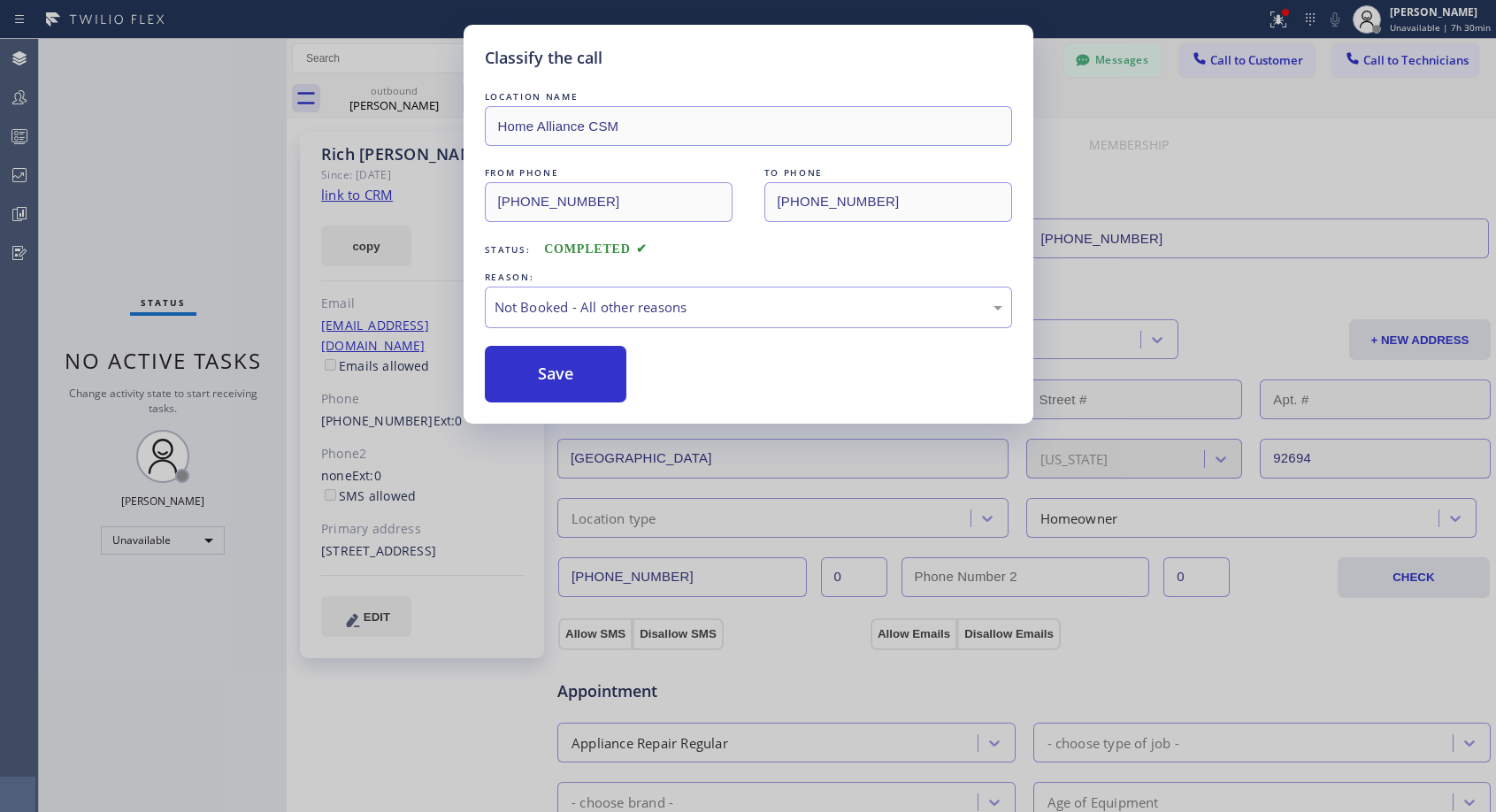
click at [544, 369] on button "Save" at bounding box center [556, 374] width 143 height 57
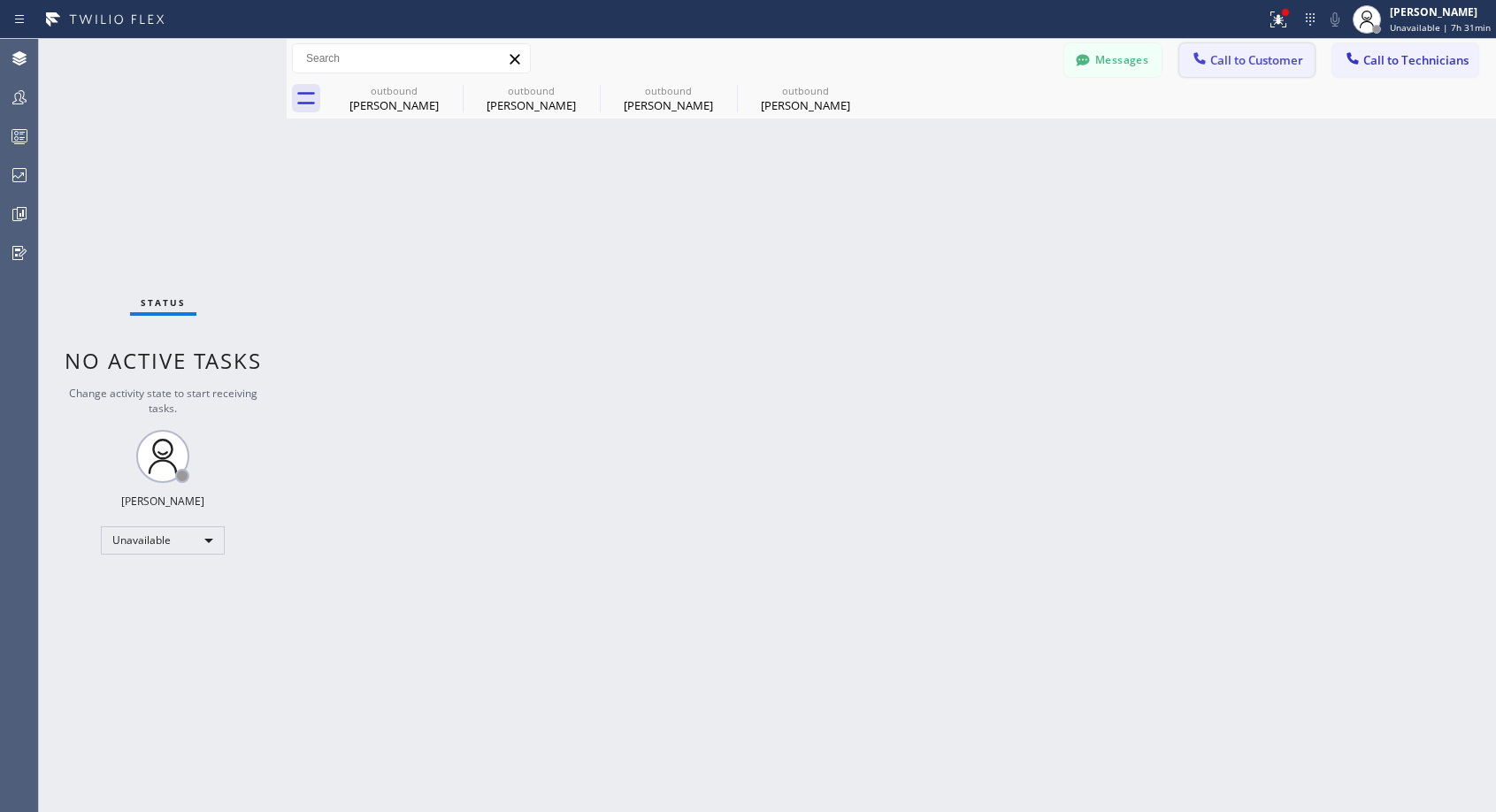
click at [1236, 61] on span "Call to Customer" at bounding box center [1256, 60] width 93 height 16
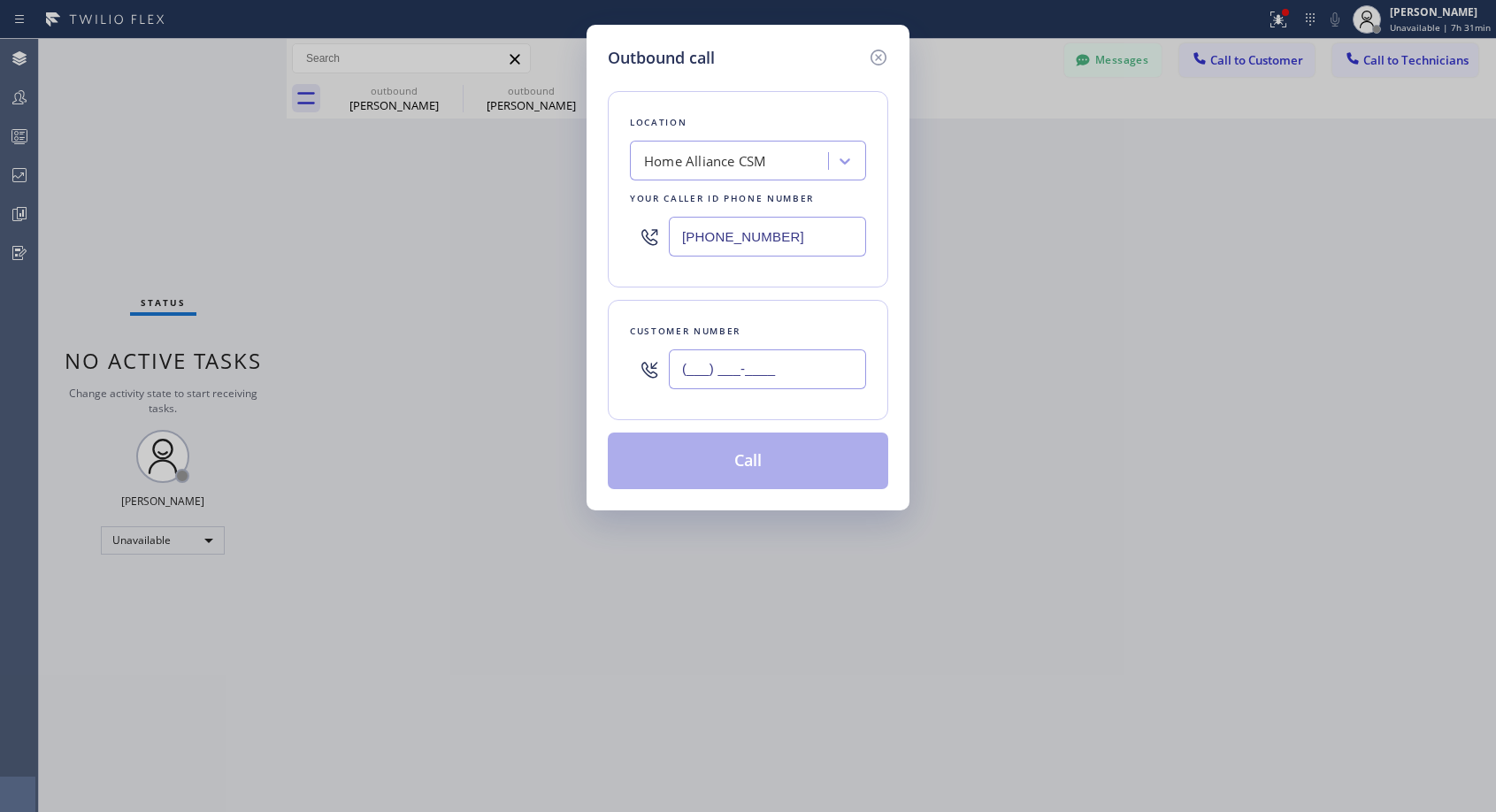
click at [765, 374] on input "(___) ___-____" at bounding box center [767, 369] width 198 height 40
paste input "954) 292-9313"
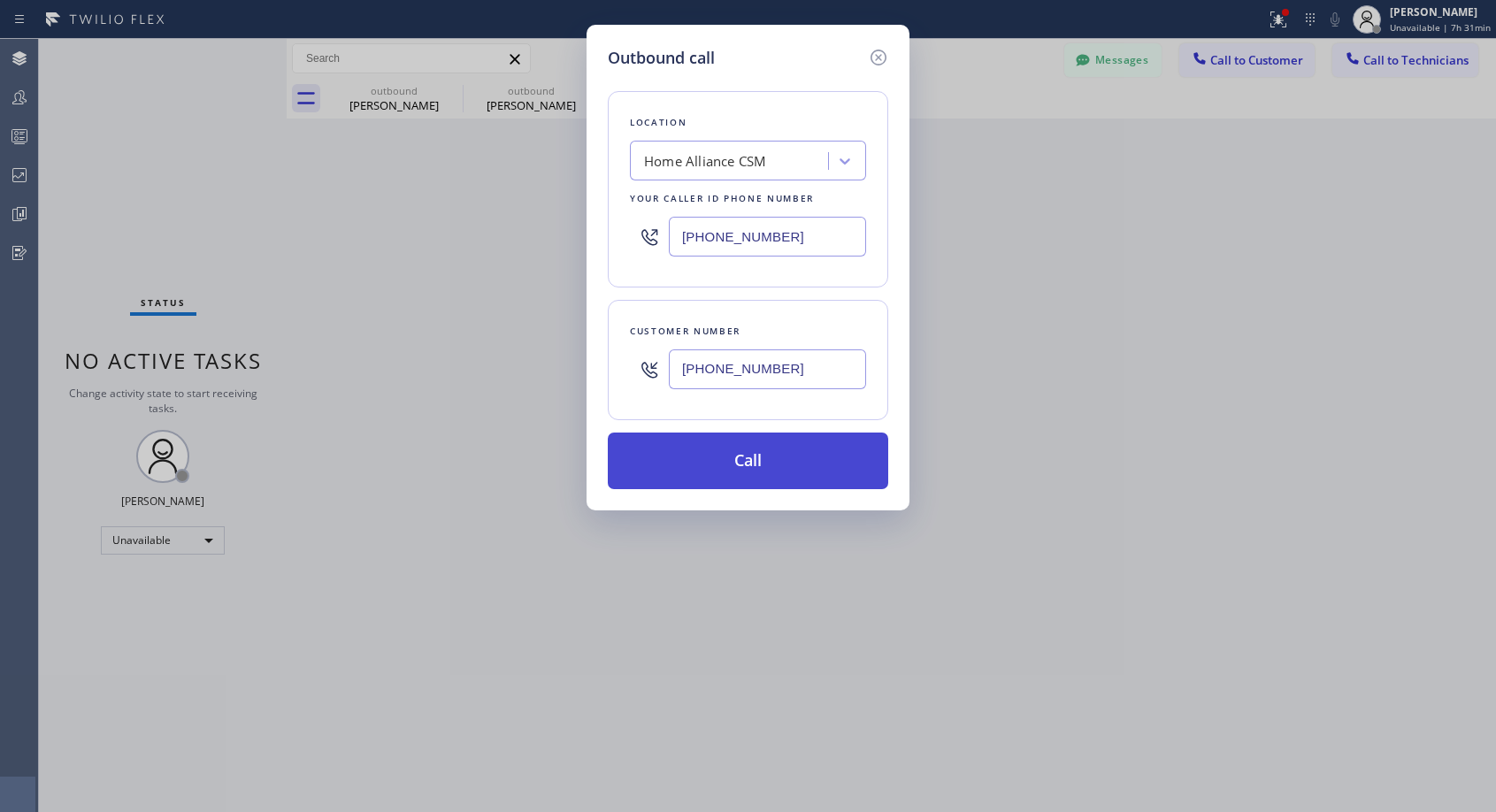
type input "[PHONE_NUMBER]"
click at [757, 449] on button "Call" at bounding box center [748, 461] width 280 height 57
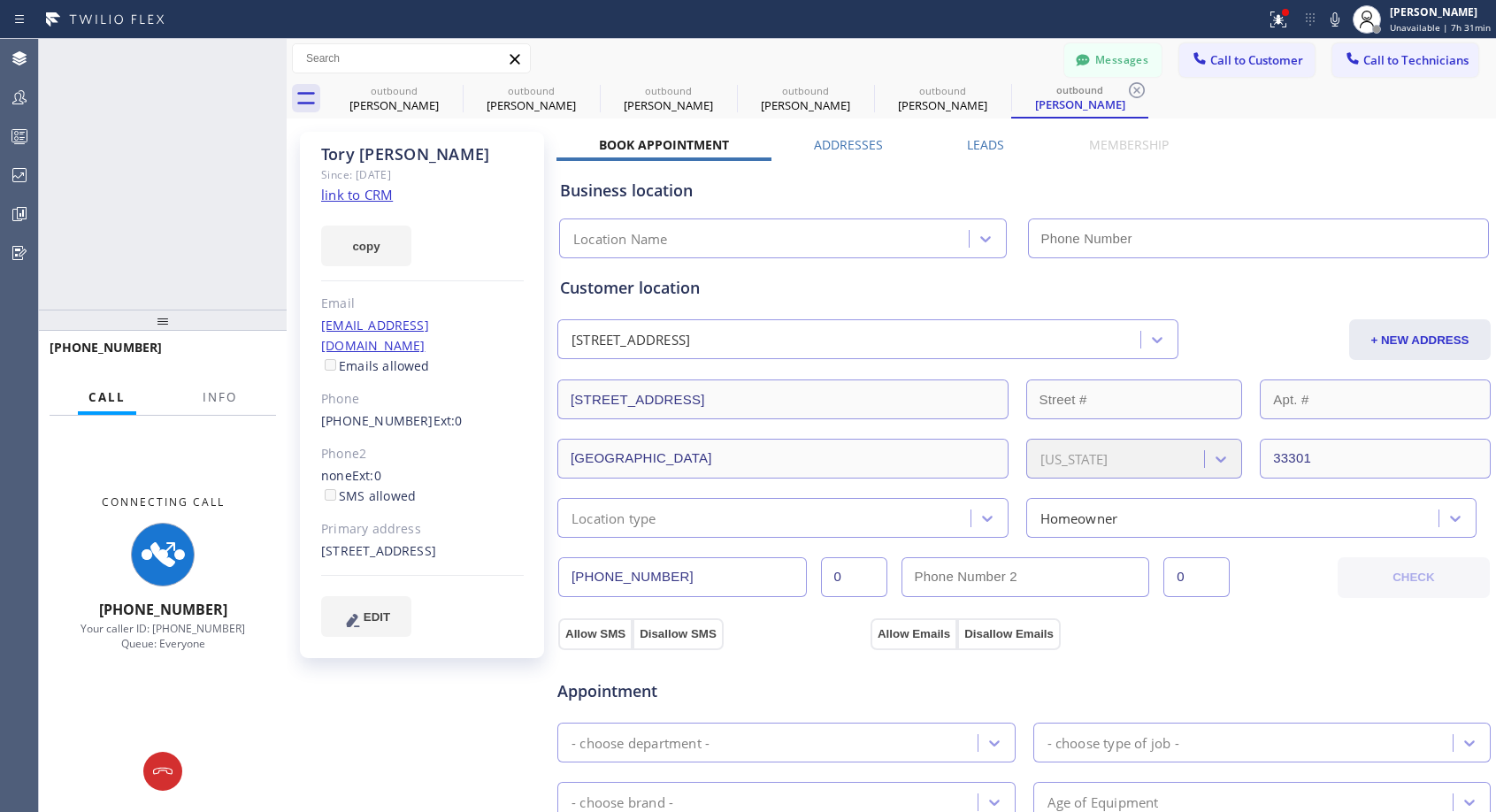
type input "[PHONE_NUMBER]"
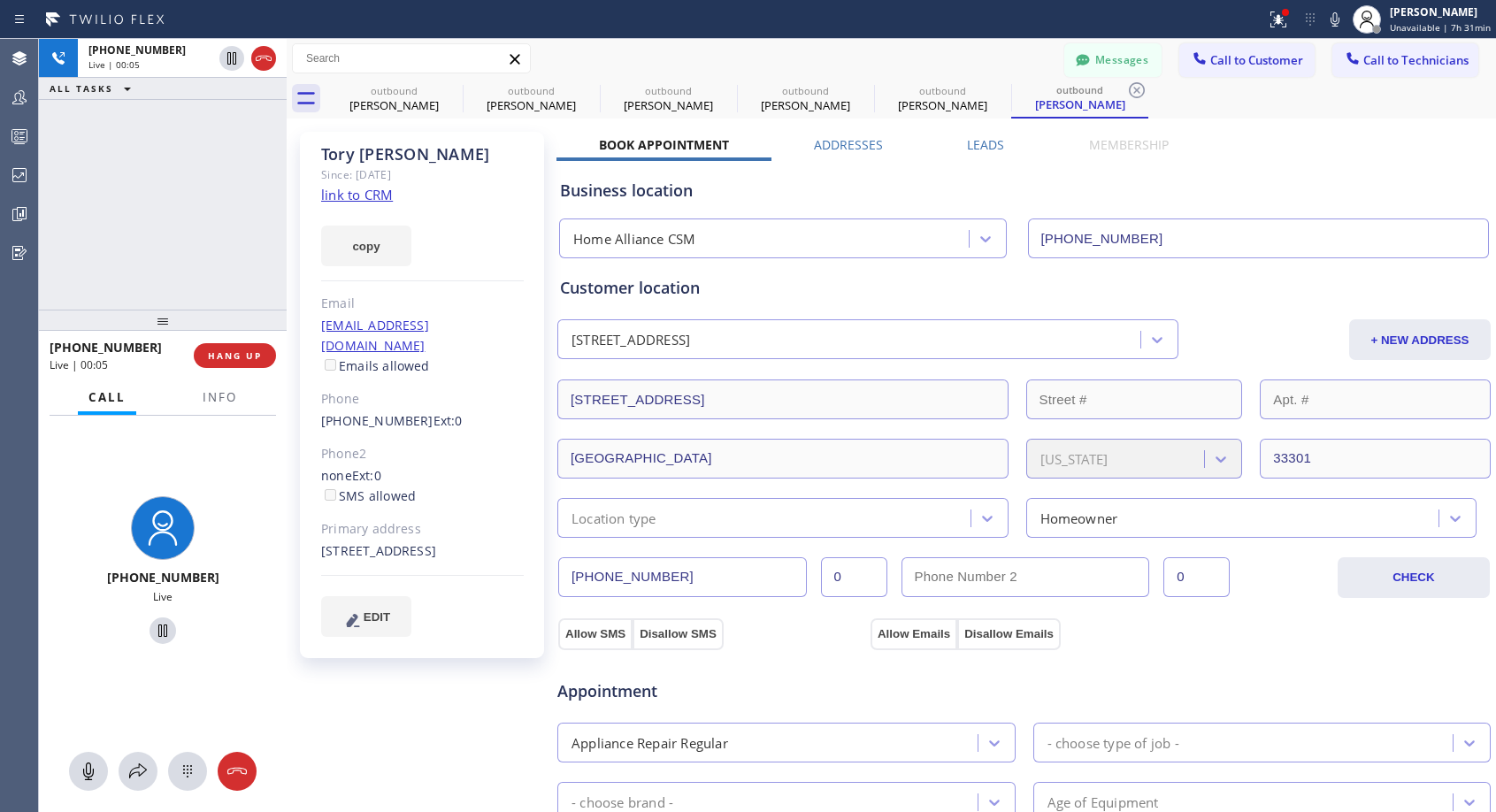
click at [724, 30] on div at bounding box center [633, 19] width 1252 height 28
click at [449, 84] on icon at bounding box center [451, 90] width 16 height 16
click at [0, 0] on icon at bounding box center [0, 0] width 0 height 0
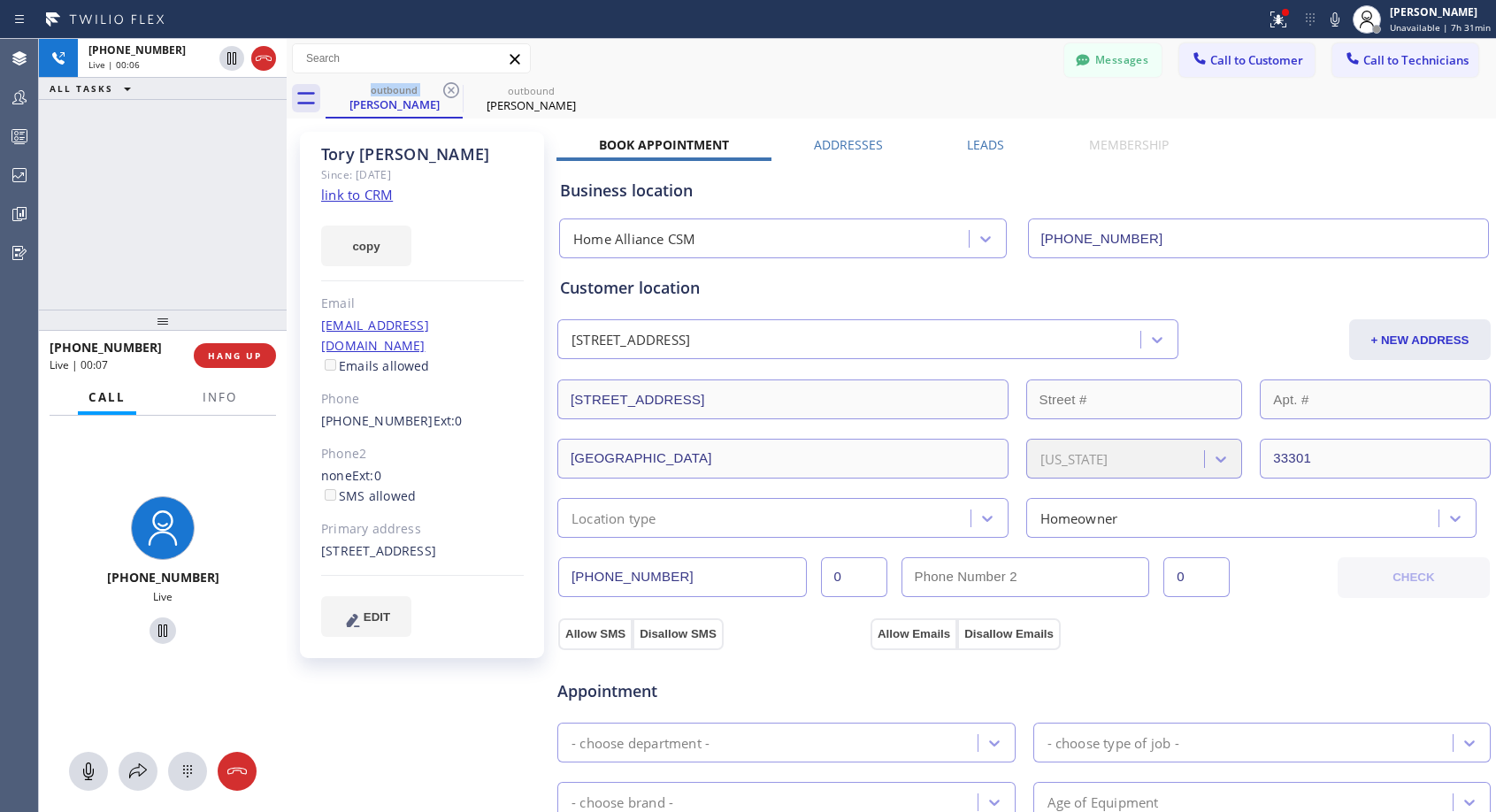
click at [449, 84] on icon at bounding box center [451, 90] width 16 height 16
click at [230, 350] on span "HANG UP" at bounding box center [235, 355] width 54 height 12
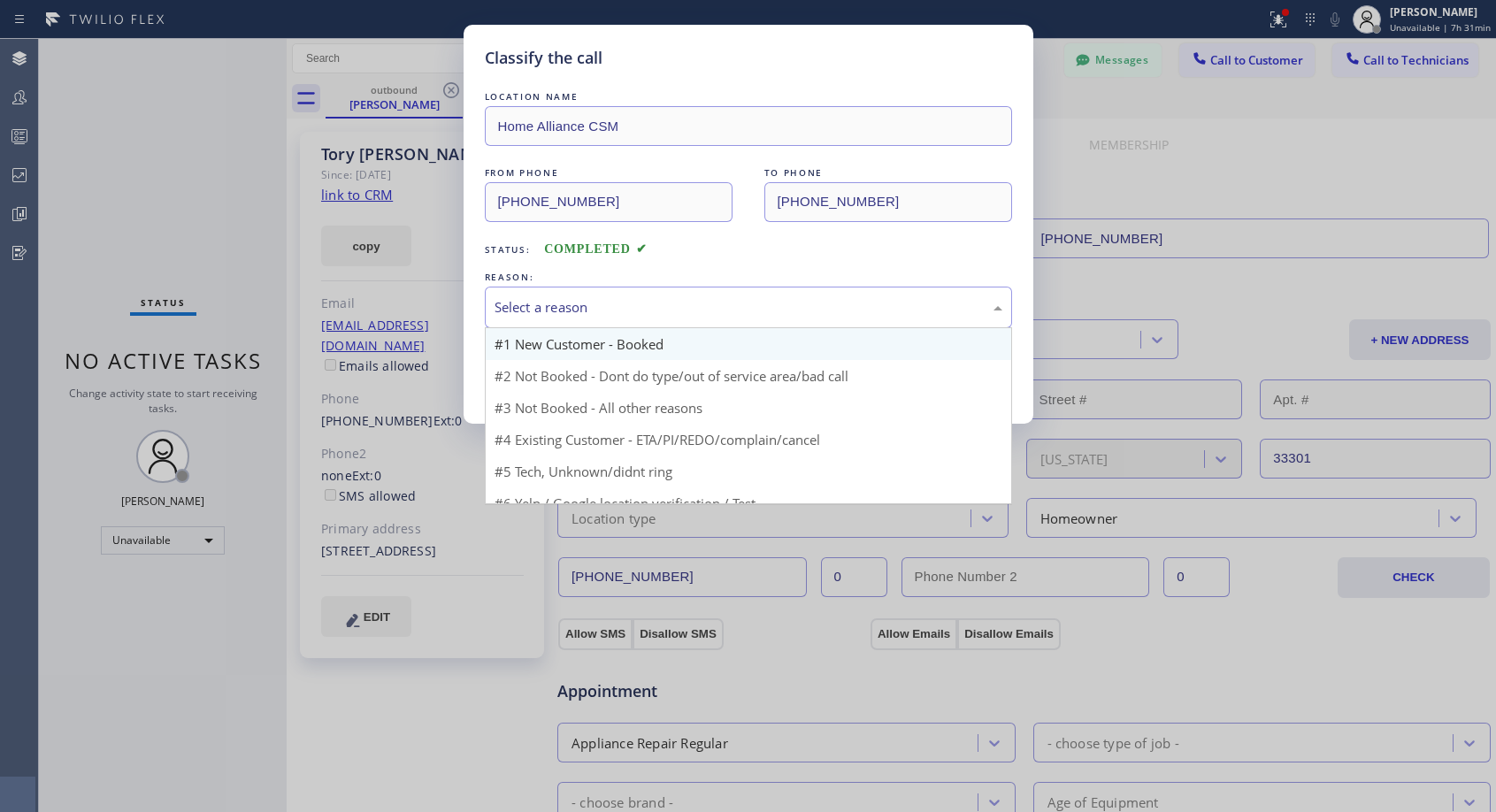
drag, startPoint x: 599, startPoint y: 301, endPoint x: 567, endPoint y: 355, distance: 62.8
click at [599, 301] on div "Select a reason" at bounding box center [748, 307] width 508 height 20
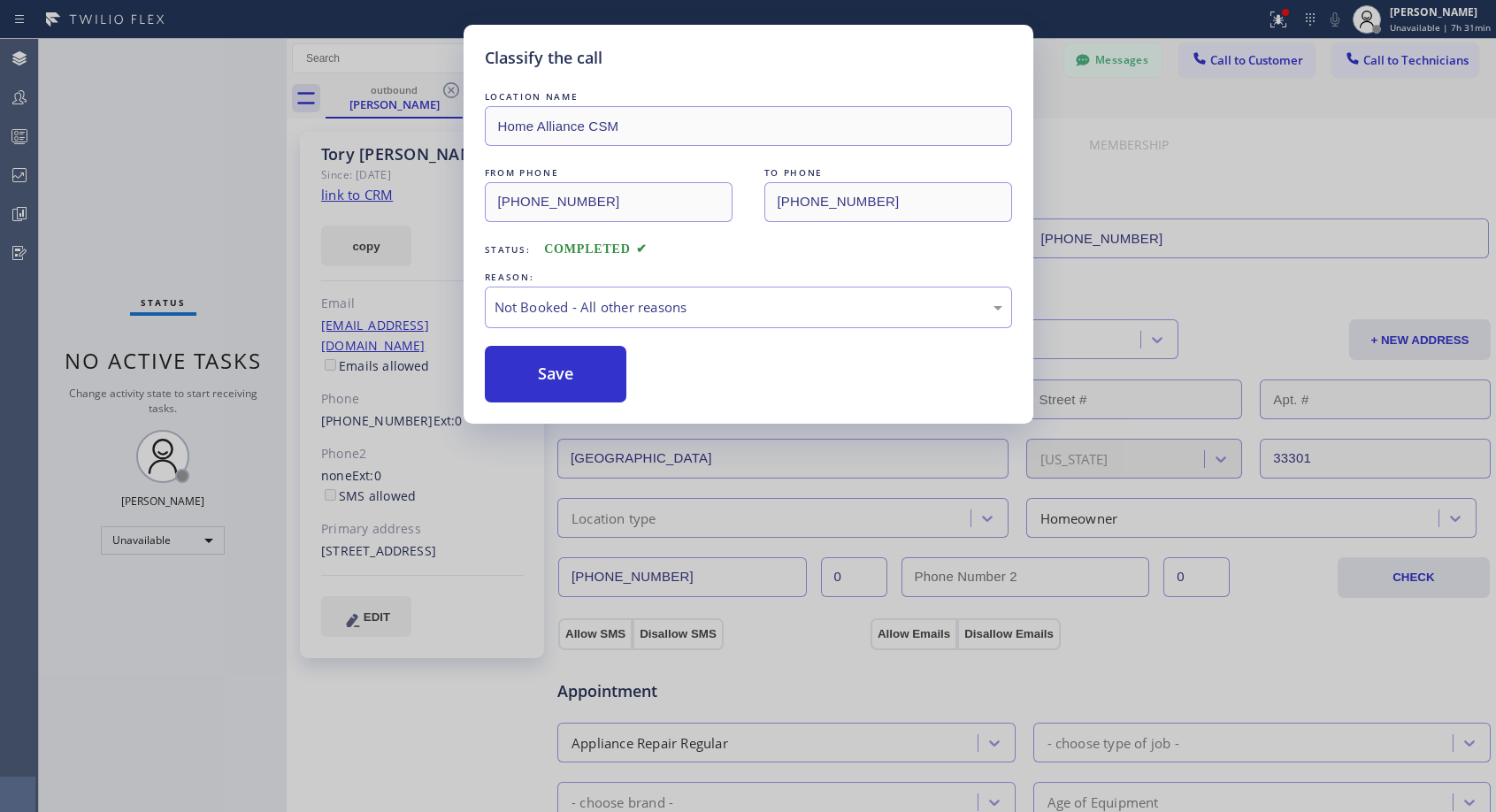
click at [553, 376] on button "Save" at bounding box center [556, 374] width 143 height 57
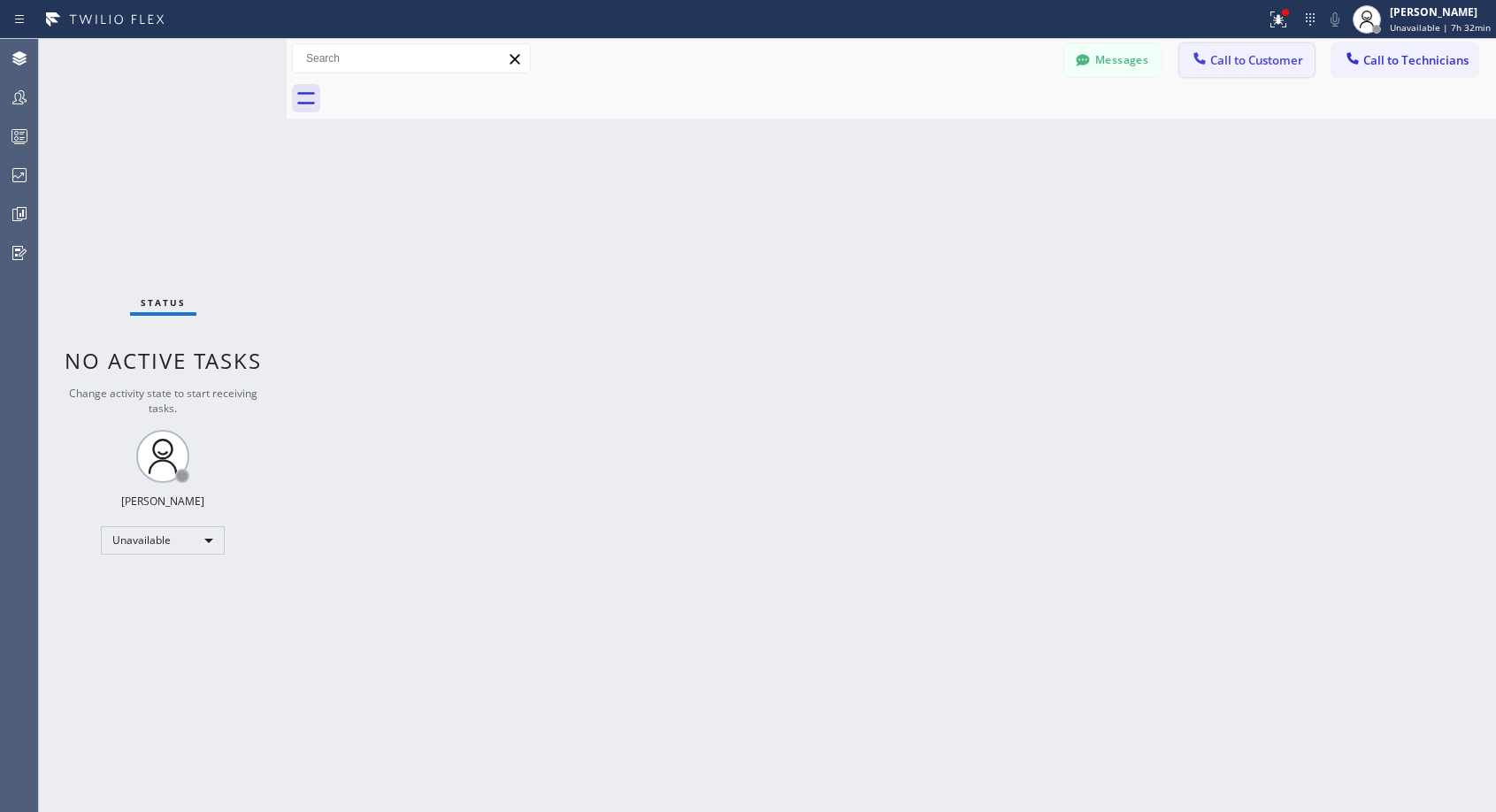
click at [1229, 44] on button "Call to Customer" at bounding box center [1247, 60] width 136 height 34
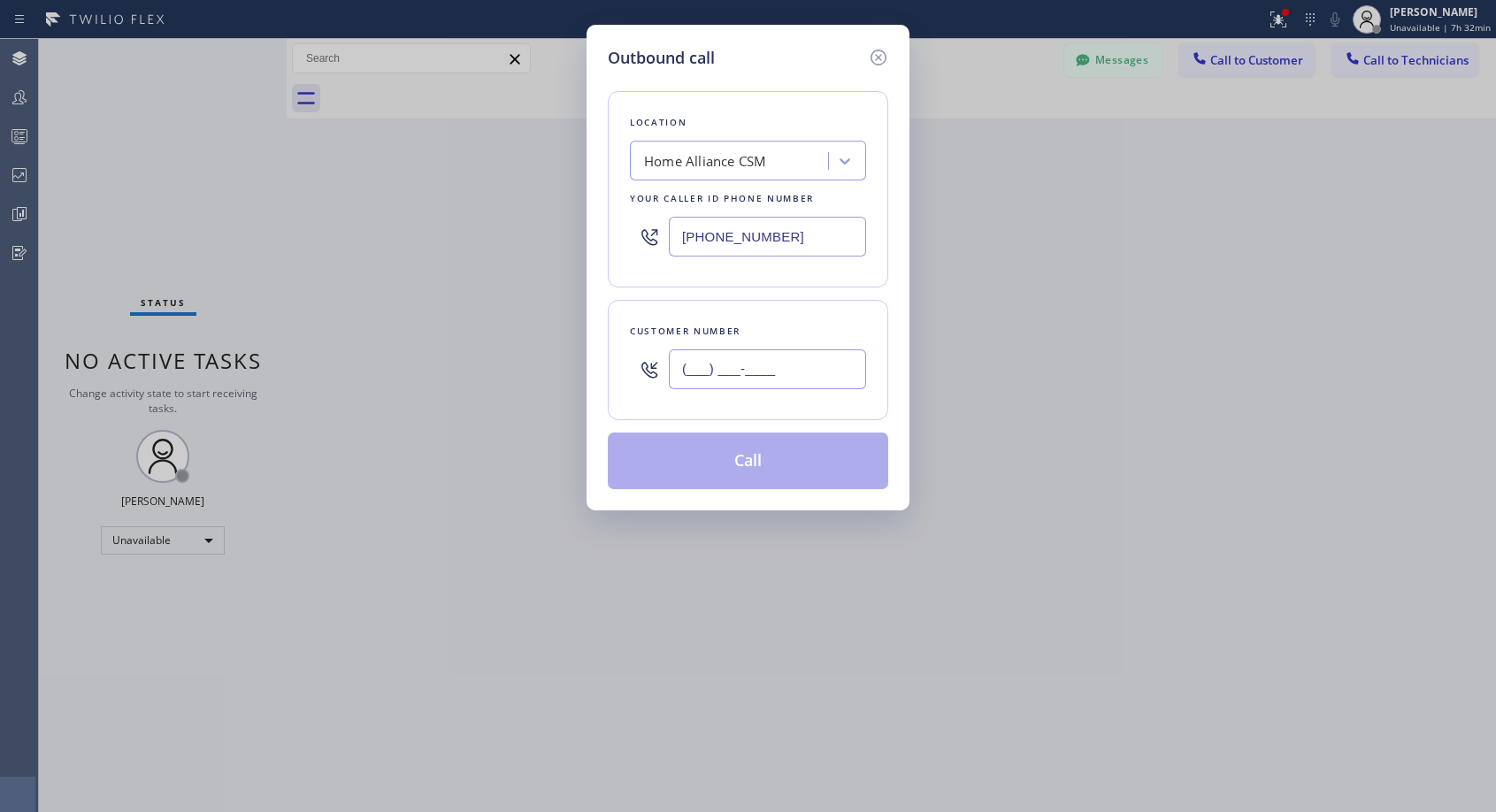
click at [757, 367] on input "(___) ___-____" at bounding box center [767, 369] width 198 height 40
paste input "954) 292-9313"
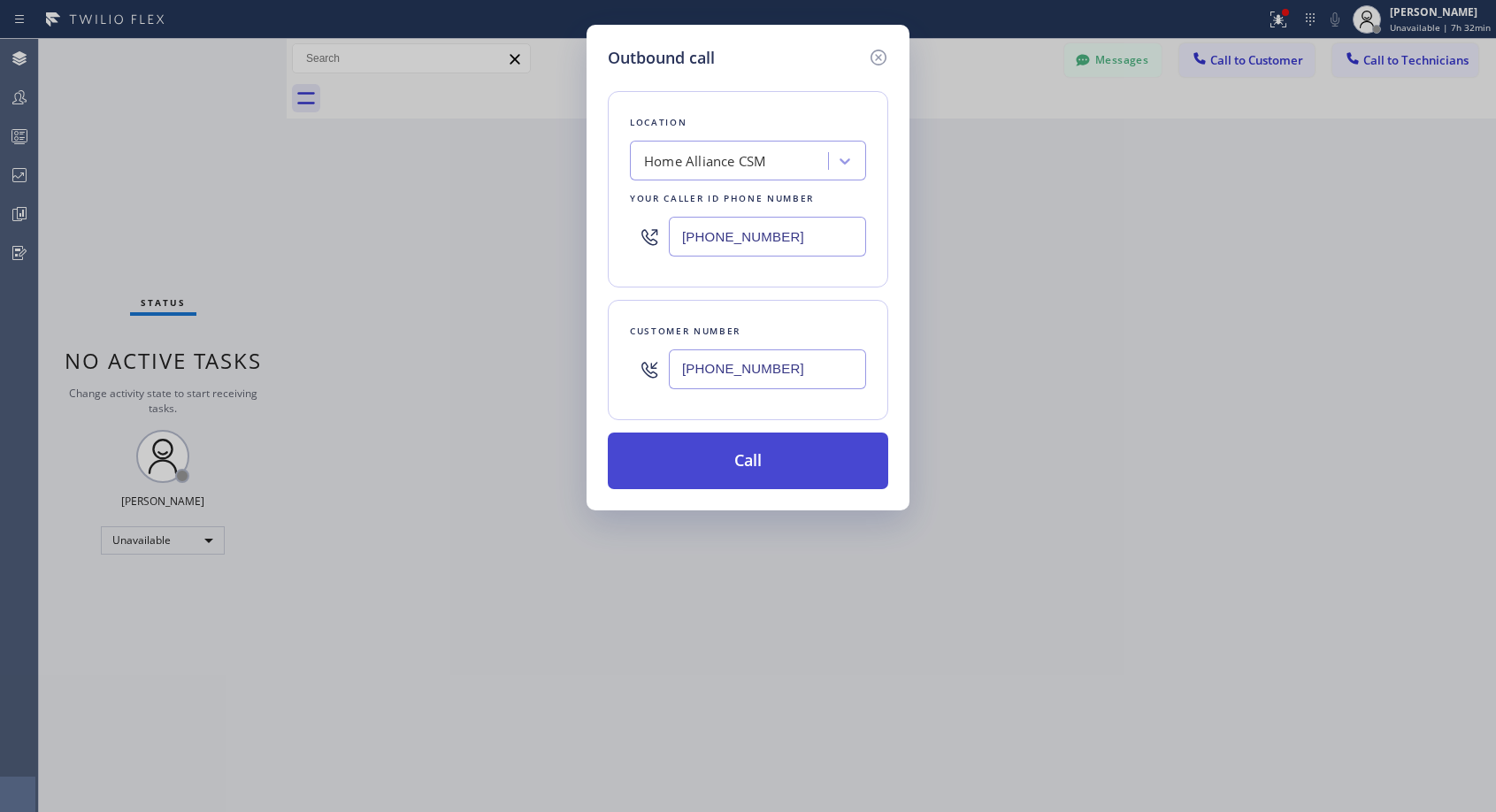
type input "[PHONE_NUMBER]"
click at [753, 463] on button "Call" at bounding box center [748, 461] width 280 height 57
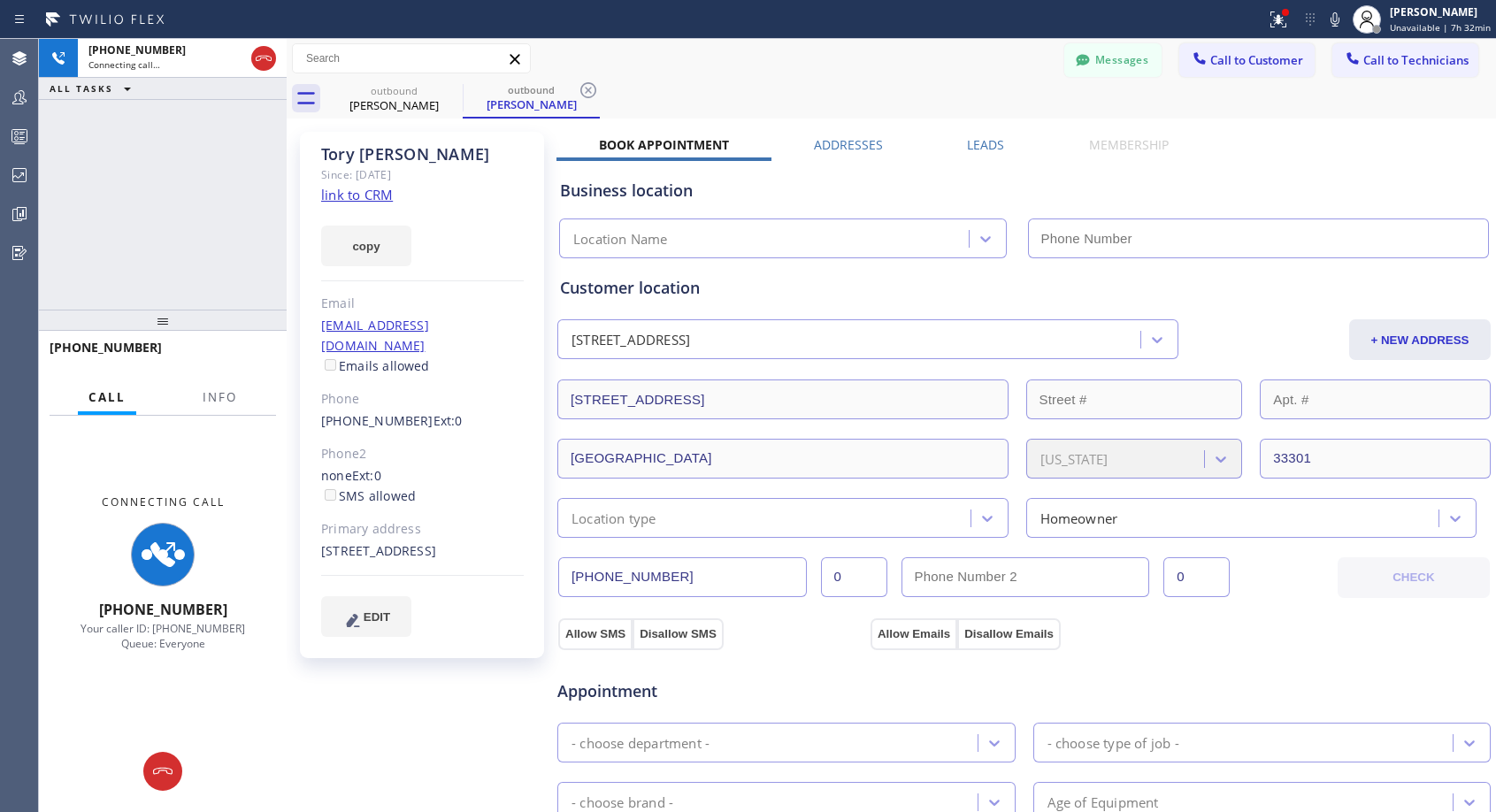
type input "[PHONE_NUMBER]"
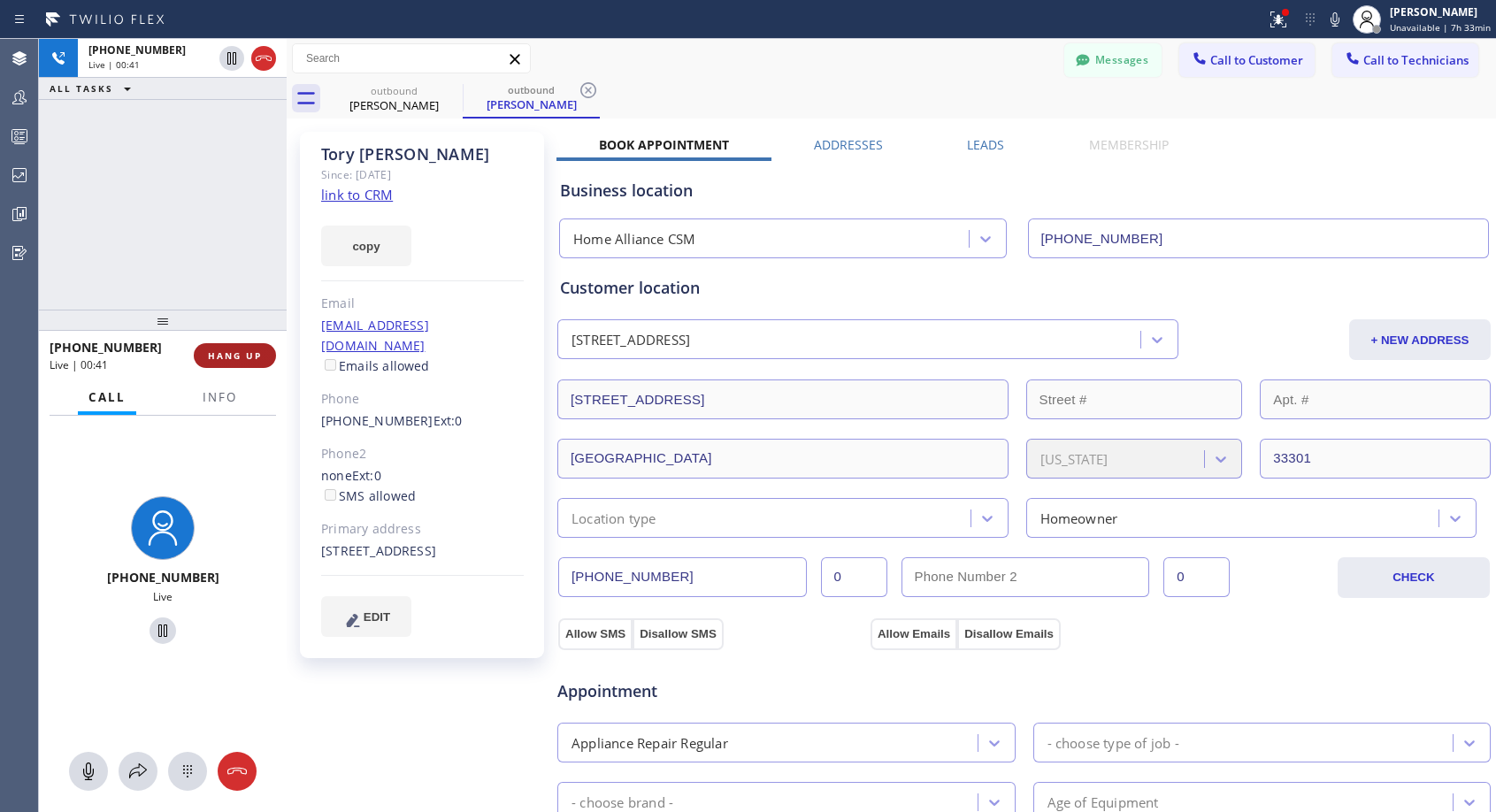
click at [260, 355] on span "HANG UP" at bounding box center [235, 355] width 54 height 12
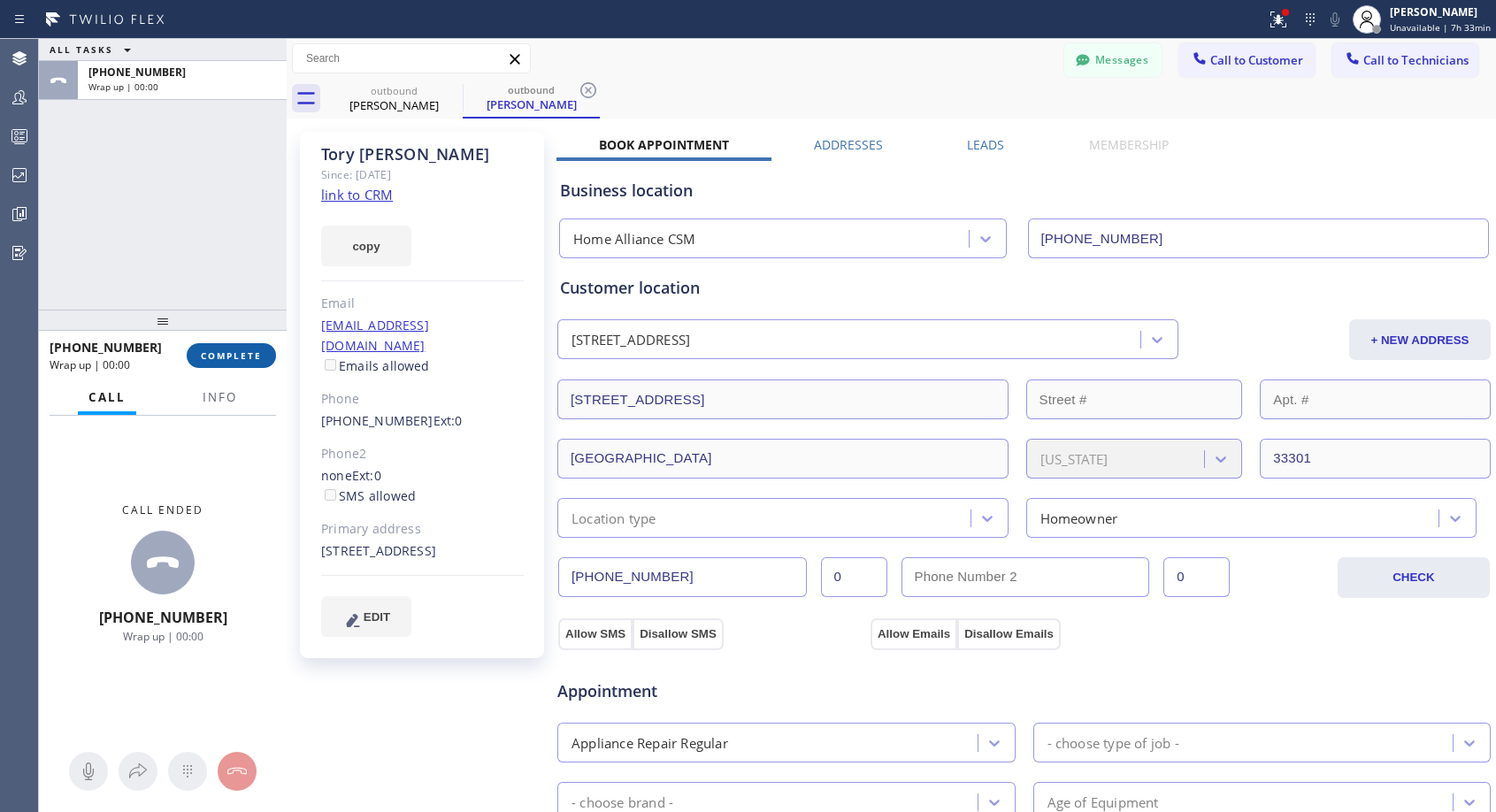
click at [260, 355] on span "COMPLETE" at bounding box center [231, 355] width 61 height 12
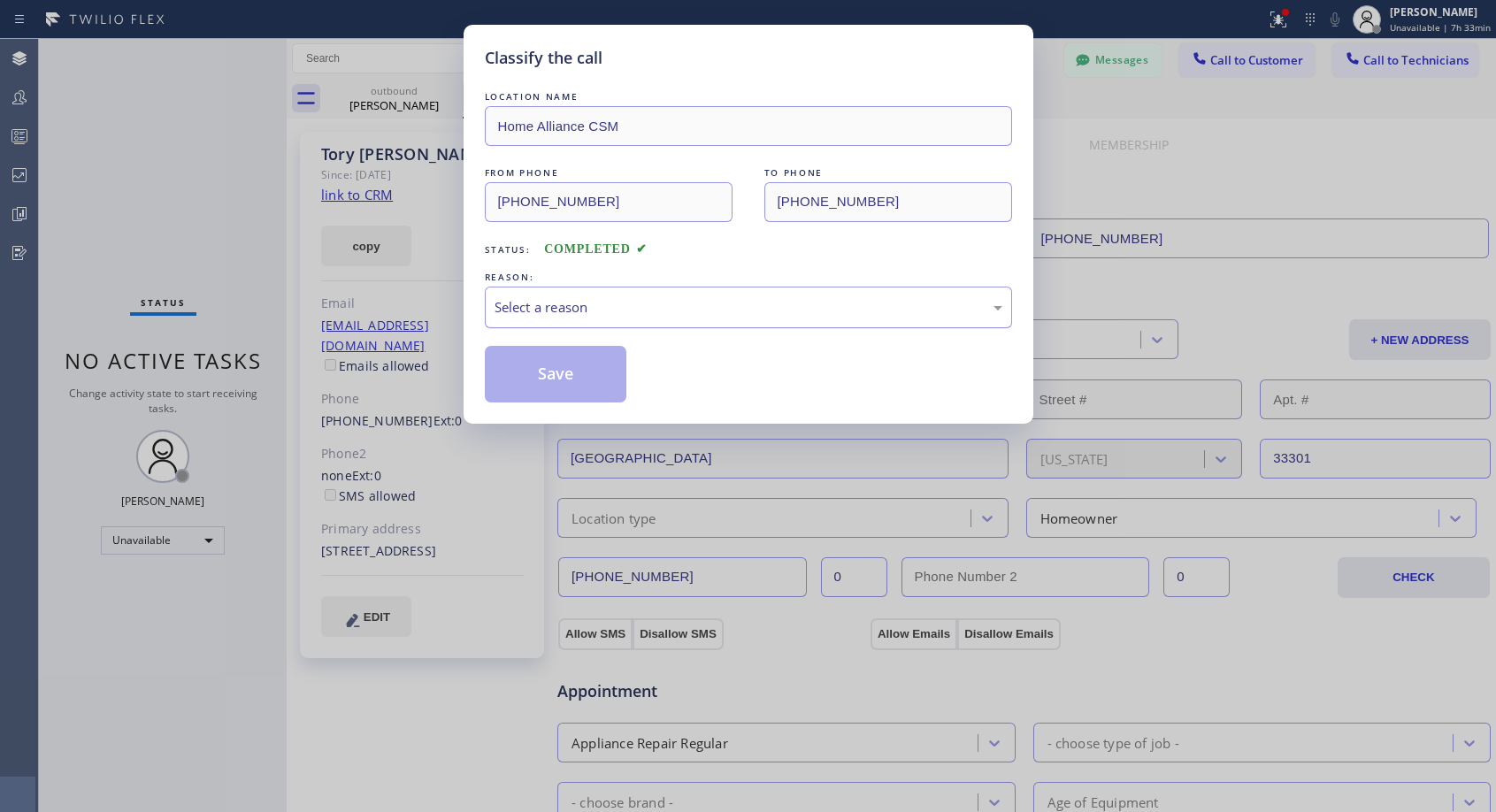
click at [620, 306] on div "Select a reason" at bounding box center [748, 307] width 508 height 20
click at [542, 370] on button "Save" at bounding box center [556, 374] width 143 height 57
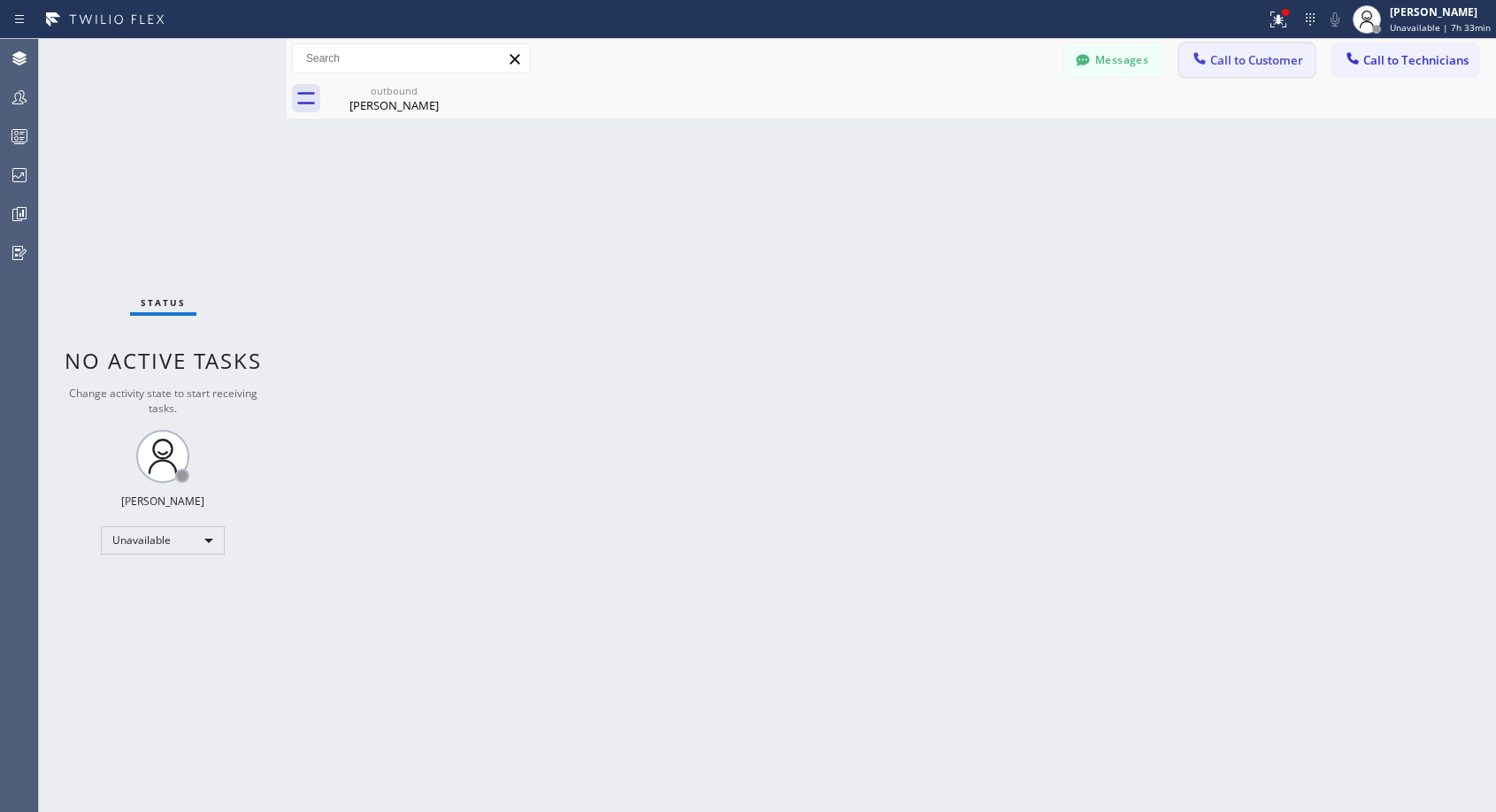
click at [1219, 67] on span "Call to Customer" at bounding box center [1256, 60] width 93 height 16
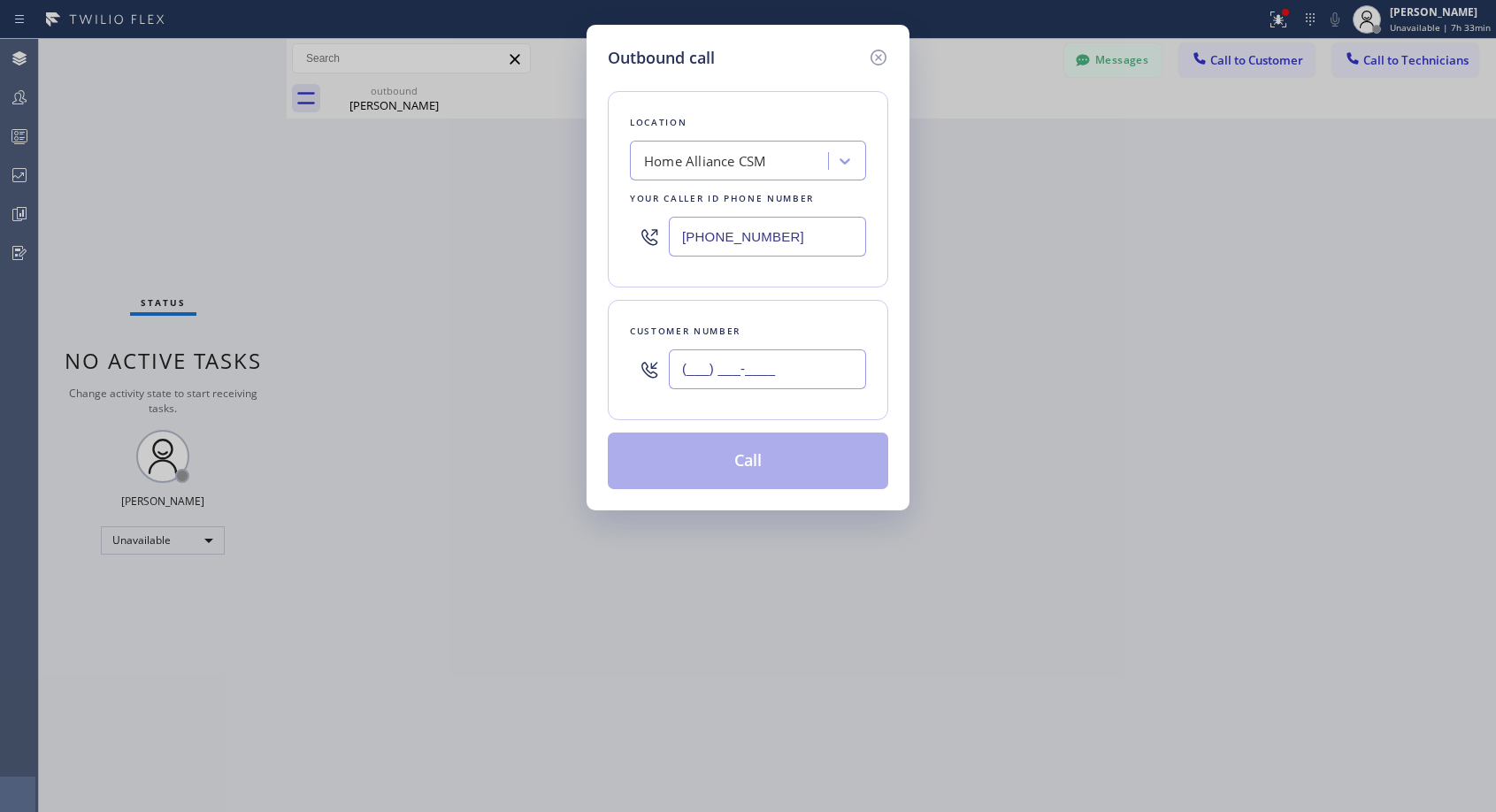
click at [729, 365] on input "(___) ___-____" at bounding box center [767, 369] width 198 height 40
paste input "310) 534-4665"
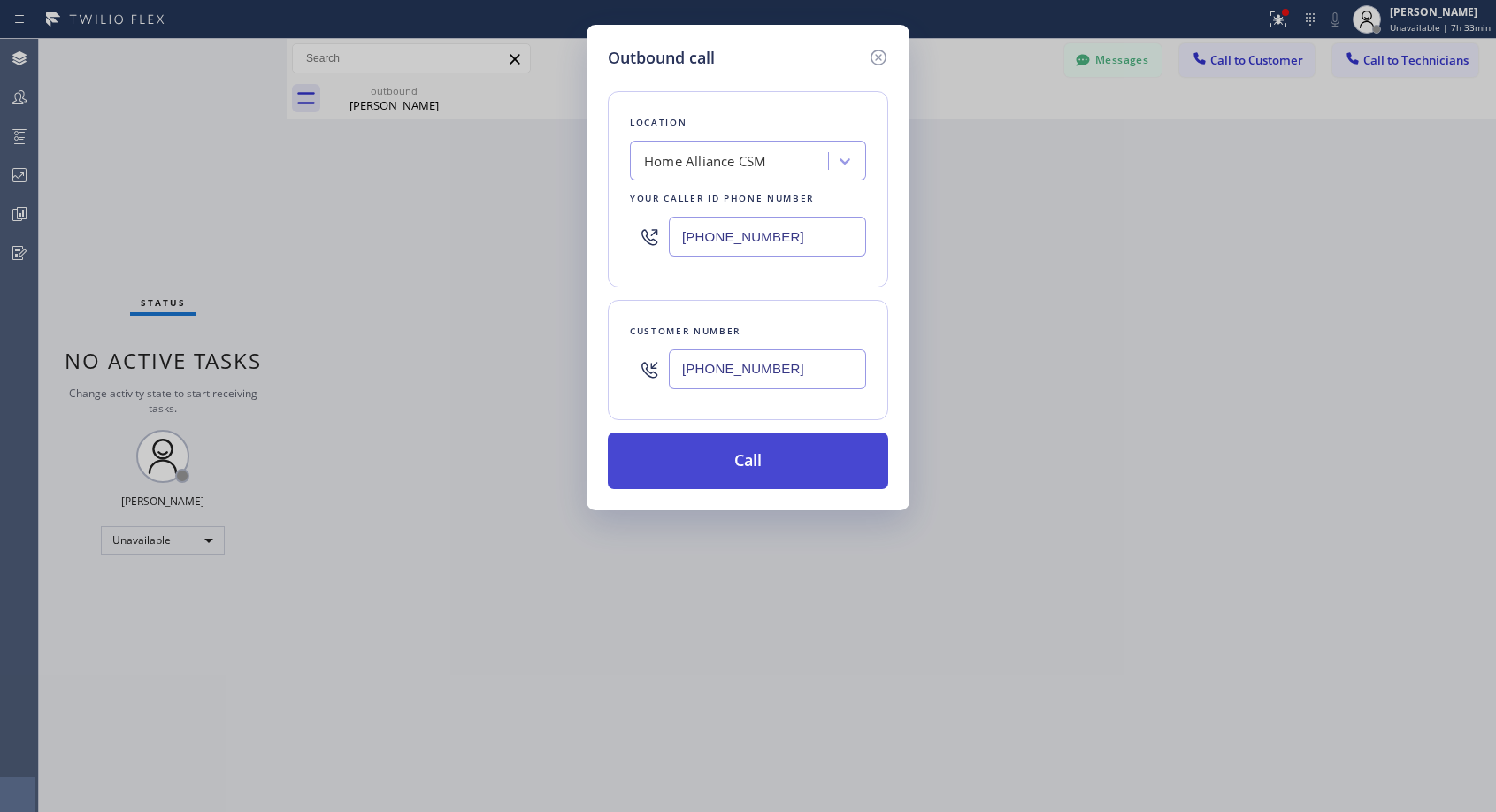
type input "[PHONE_NUMBER]"
click at [729, 457] on button "Call" at bounding box center [748, 461] width 280 height 57
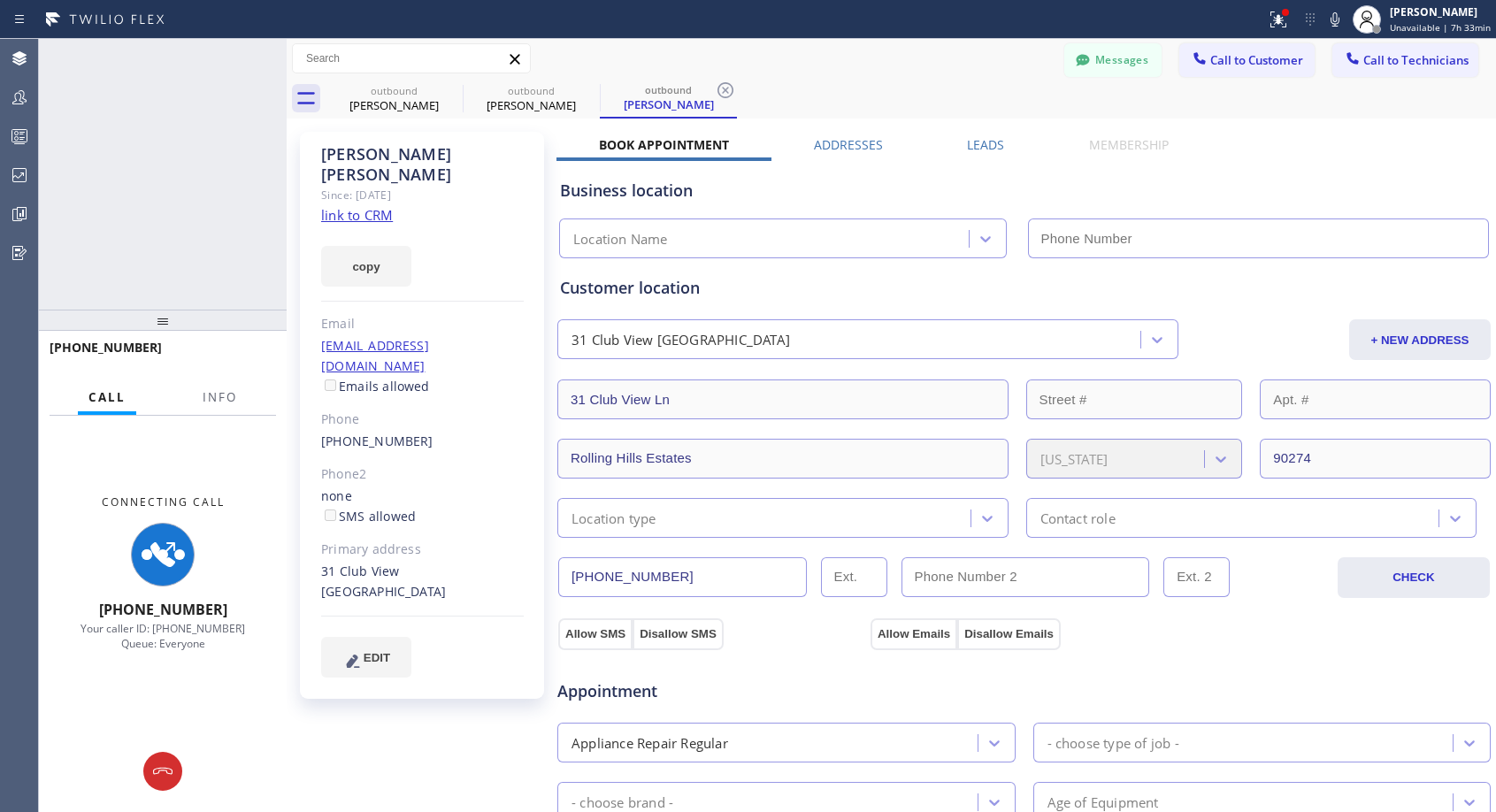
type input "[PHONE_NUMBER]"
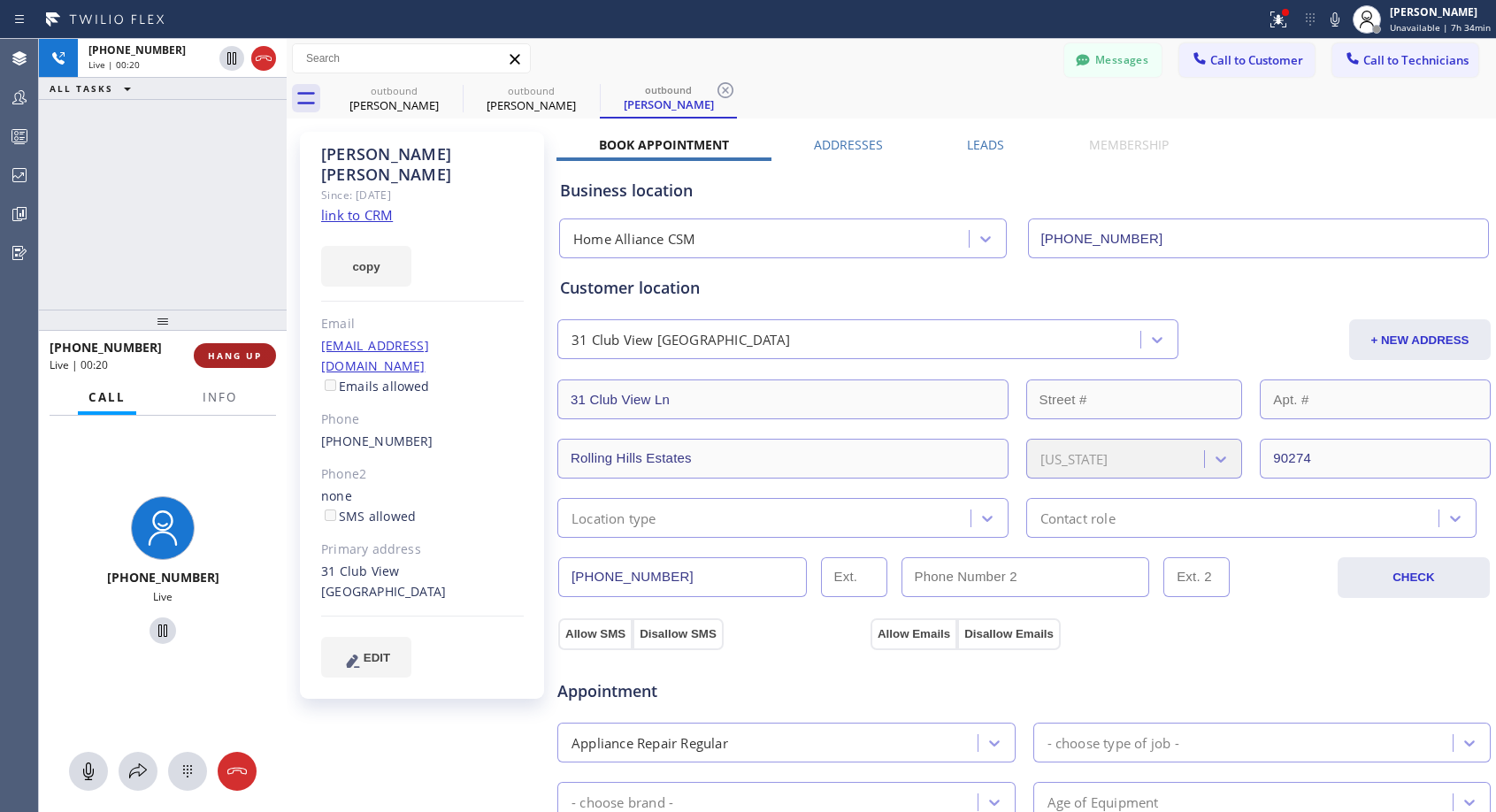
click at [249, 350] on span "HANG UP" at bounding box center [235, 355] width 54 height 12
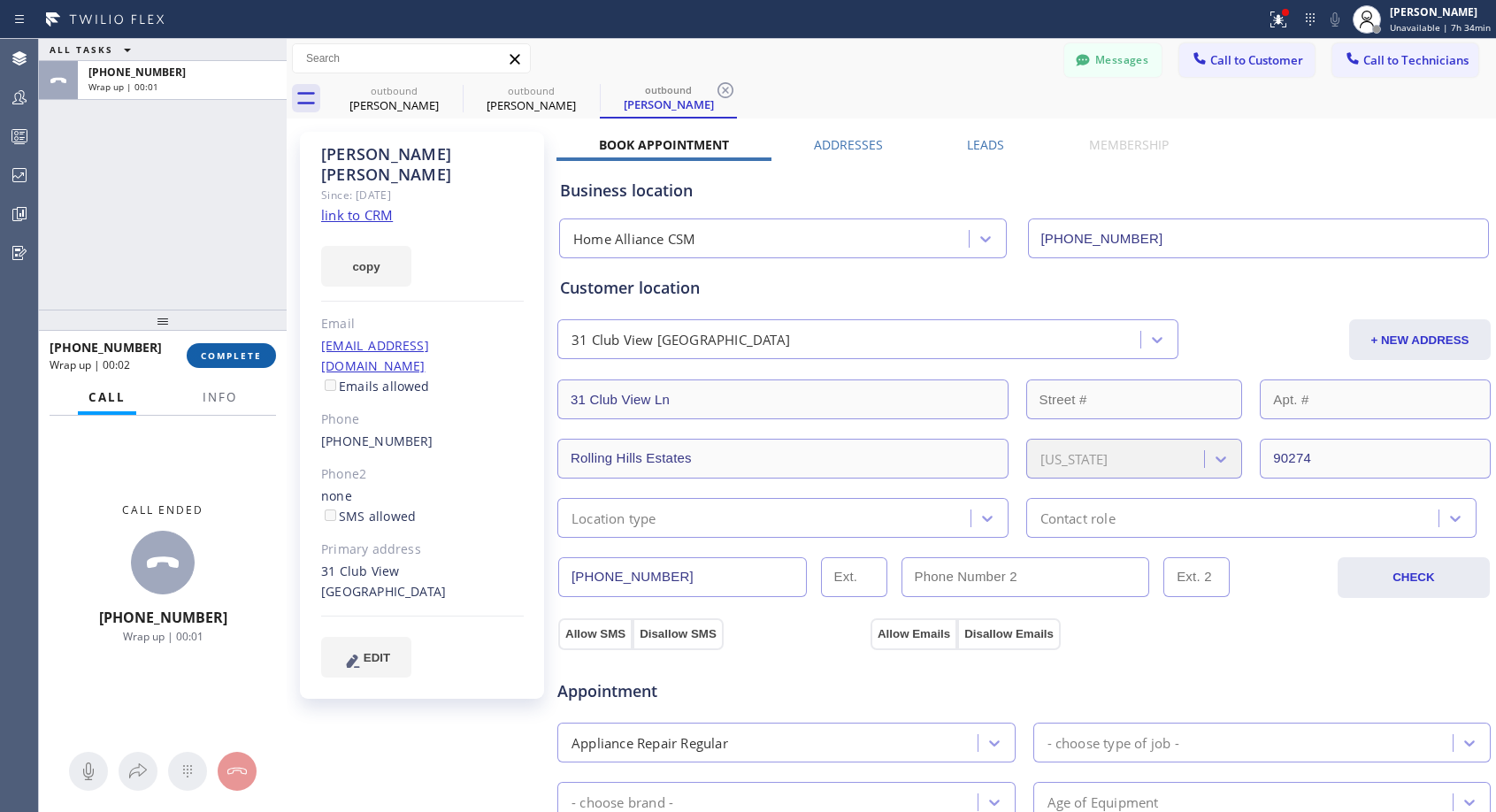
click at [249, 350] on span "COMPLETE" at bounding box center [231, 355] width 61 height 12
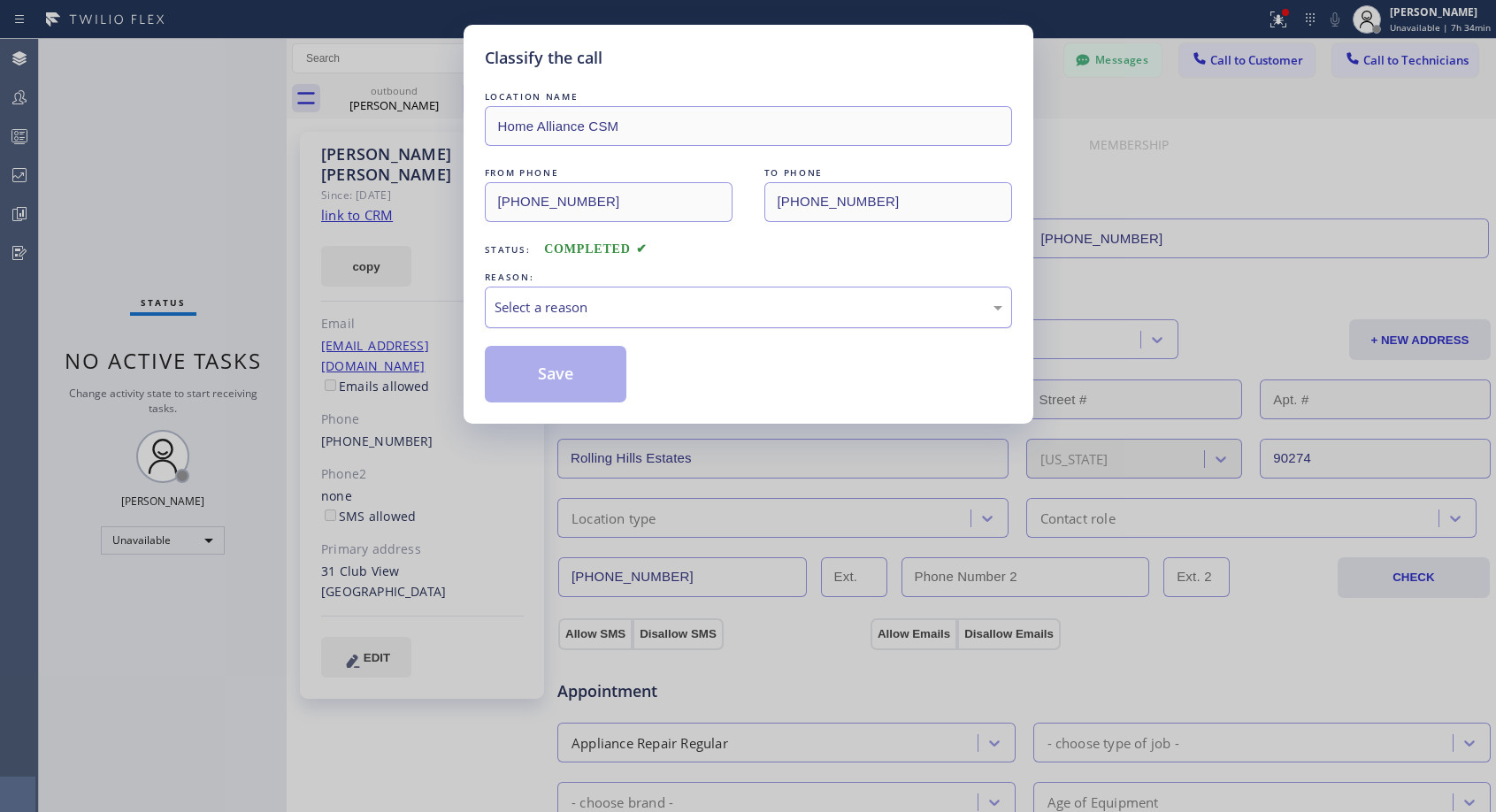
click at [661, 306] on div "Select a reason" at bounding box center [748, 307] width 508 height 20
click at [587, 372] on button "Save" at bounding box center [556, 374] width 143 height 57
